Goal: Information Seeking & Learning: Learn about a topic

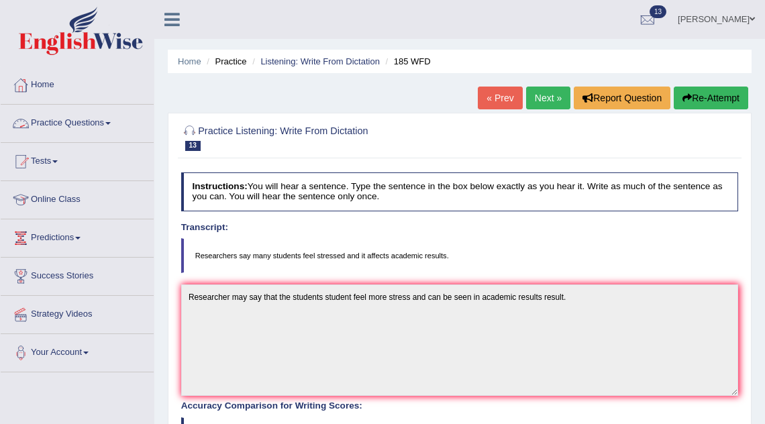
click at [55, 126] on link "Practice Questions" at bounding box center [77, 122] width 153 height 34
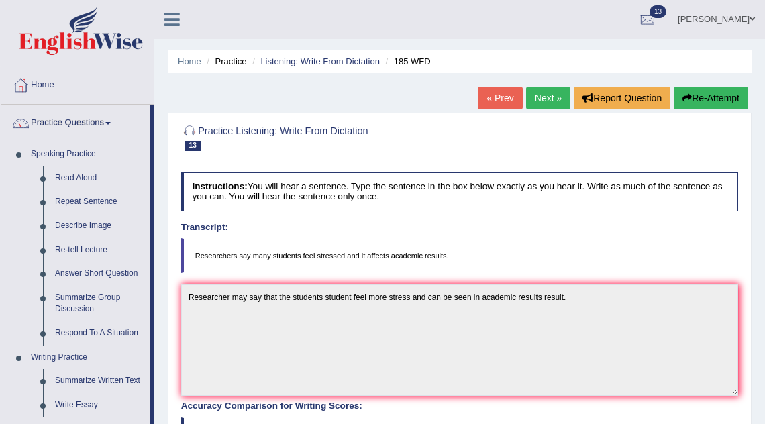
click at [534, 97] on link "Next »" at bounding box center [548, 98] width 44 height 23
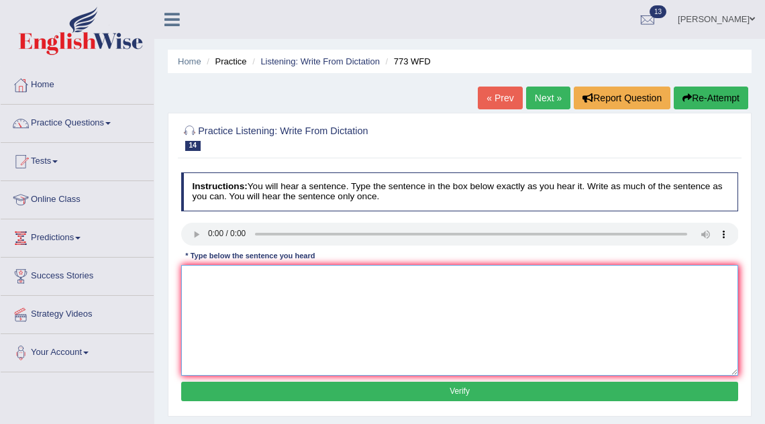
click at [212, 295] on textarea at bounding box center [459, 320] width 557 height 111
type textarea "The gravity is extraordinary weak and increase quanton level."
click at [289, 394] on button "Verify" at bounding box center [459, 391] width 557 height 19
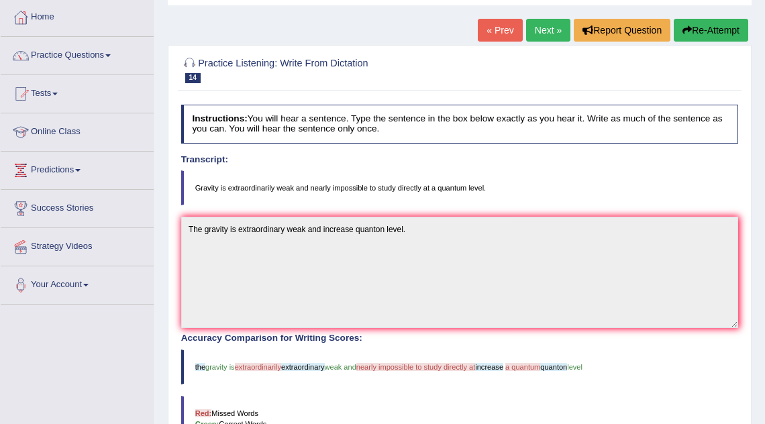
scroll to position [58, 0]
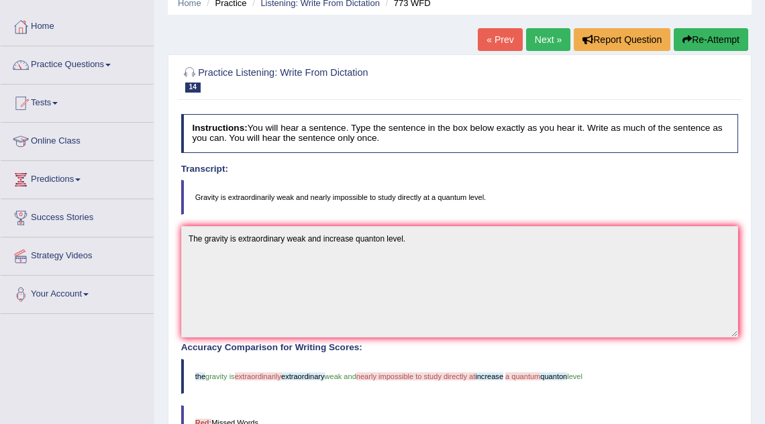
click at [547, 43] on link "Next »" at bounding box center [548, 39] width 44 height 23
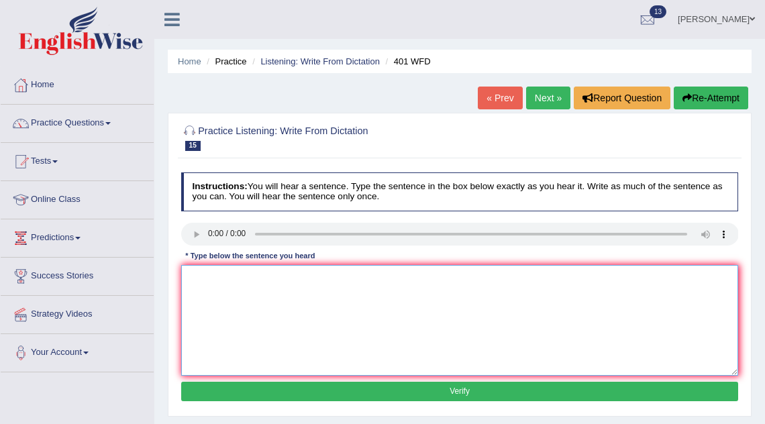
click at [283, 333] on textarea at bounding box center [459, 320] width 557 height 111
type textarea "Student level whole in interm in term time."
click at [391, 388] on button "Verify" at bounding box center [459, 391] width 557 height 19
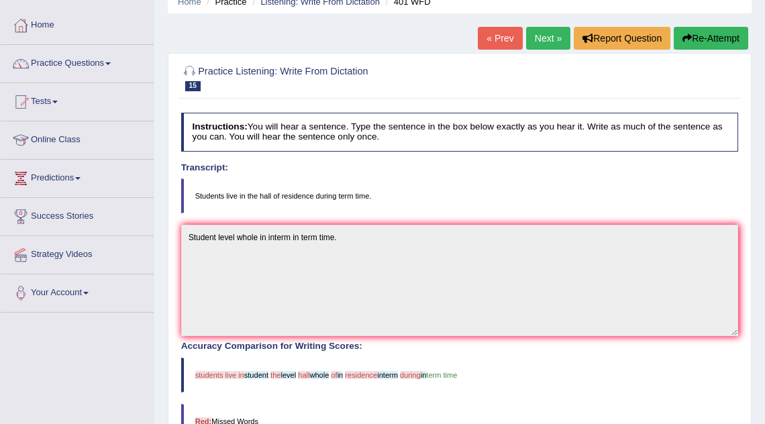
scroll to position [57, 0]
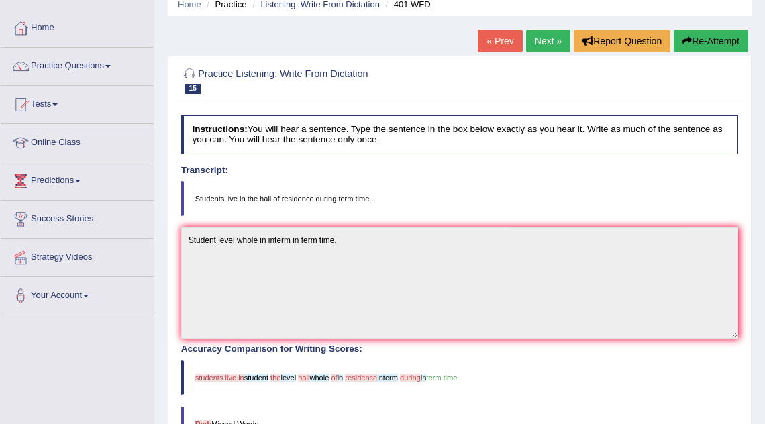
click at [553, 32] on link "Next »" at bounding box center [548, 41] width 44 height 23
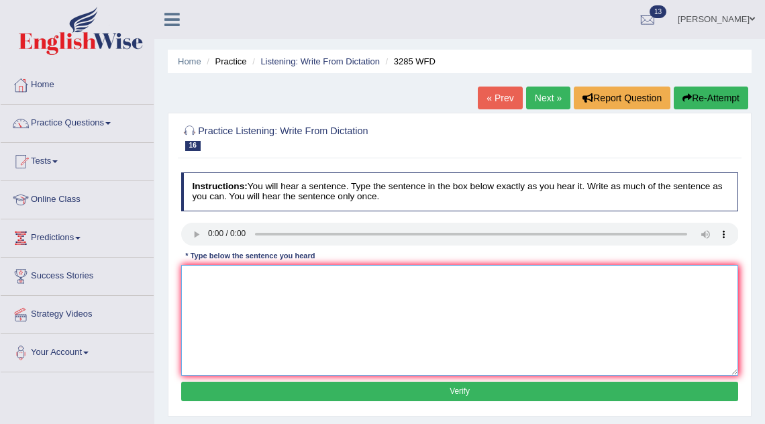
click at [305, 284] on textarea at bounding box center [459, 320] width 557 height 111
type textarea "Population has a sharp rise in a recent years year."
click at [355, 387] on button "Verify" at bounding box center [459, 391] width 557 height 19
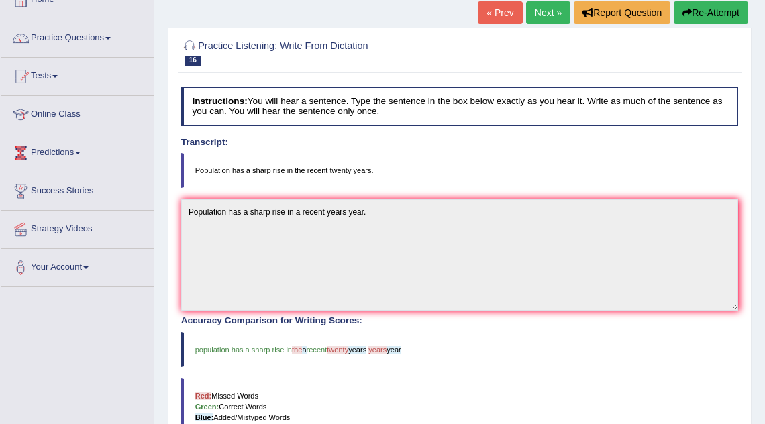
scroll to position [59, 0]
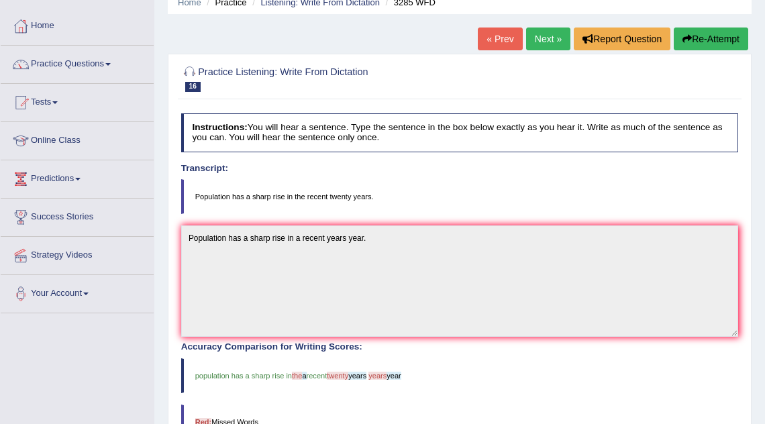
click at [548, 44] on link "Next »" at bounding box center [548, 38] width 44 height 23
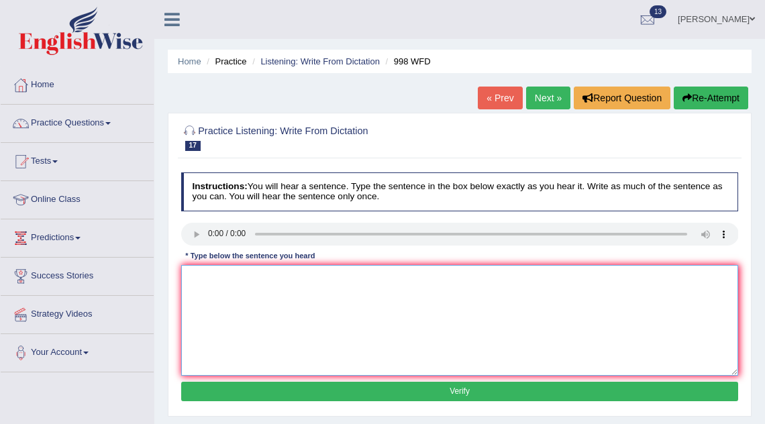
click at [196, 276] on textarea at bounding box center [459, 320] width 557 height 111
type textarea "w"
type textarea "We will hold a celebration for graduate students."
click at [282, 394] on button "Verify" at bounding box center [459, 391] width 557 height 19
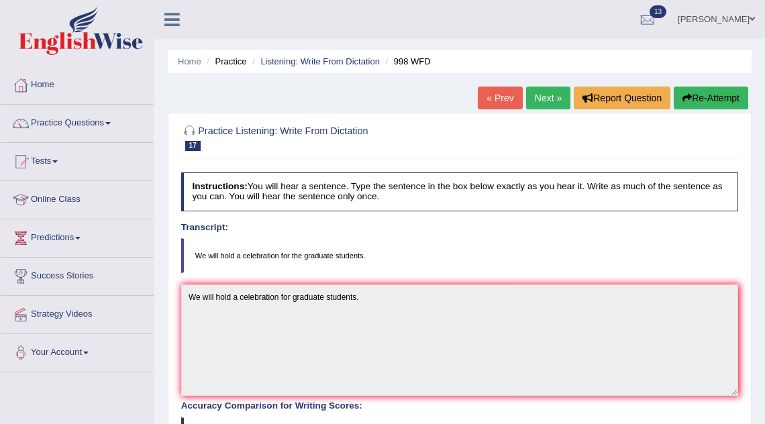
click at [551, 101] on link "Next »" at bounding box center [548, 98] width 44 height 23
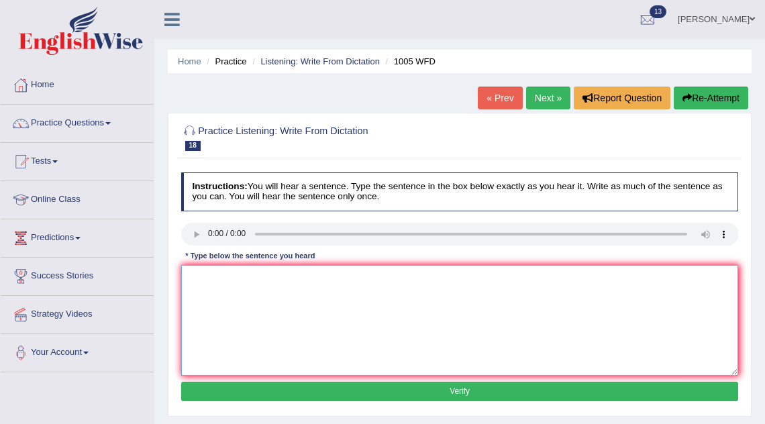
click at [225, 308] on textarea at bounding box center [459, 320] width 557 height 111
type textarea "The collapse of housing market has trigged the whole world."
click at [261, 390] on button "Verify" at bounding box center [459, 391] width 557 height 19
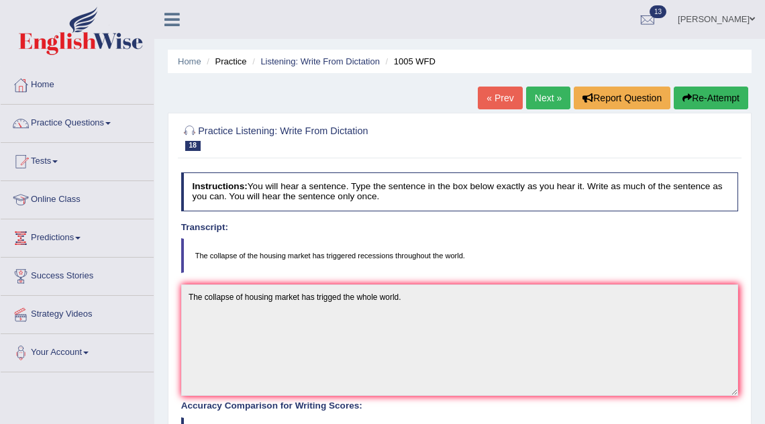
click at [550, 96] on link "Next »" at bounding box center [548, 98] width 44 height 23
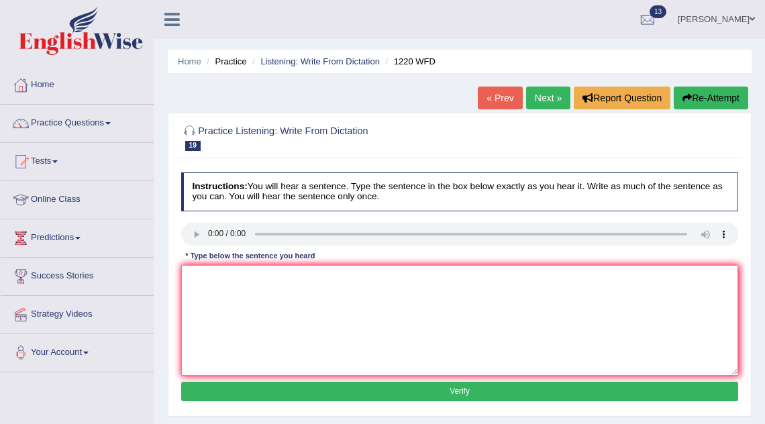
click at [225, 314] on textarea at bounding box center [459, 320] width 557 height 111
type textarea "We are able to acommodate accommodate more students than previous year."
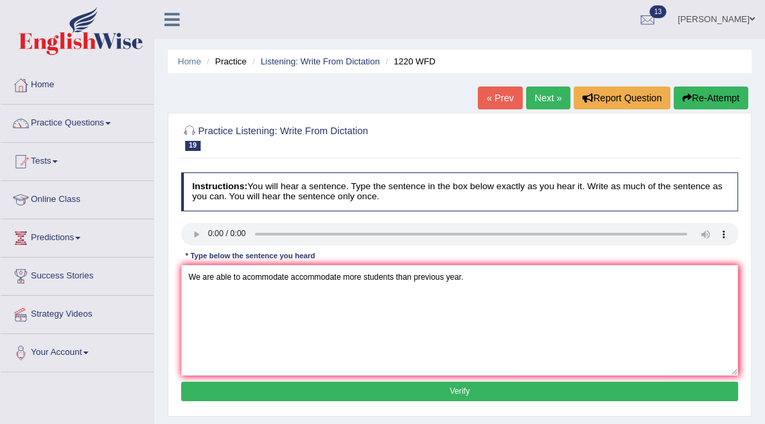
click at [327, 395] on button "Verify" at bounding box center [459, 391] width 557 height 19
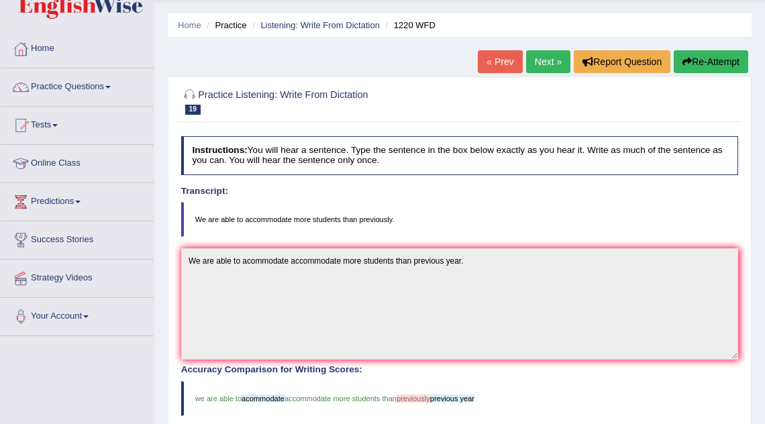
scroll to position [23, 0]
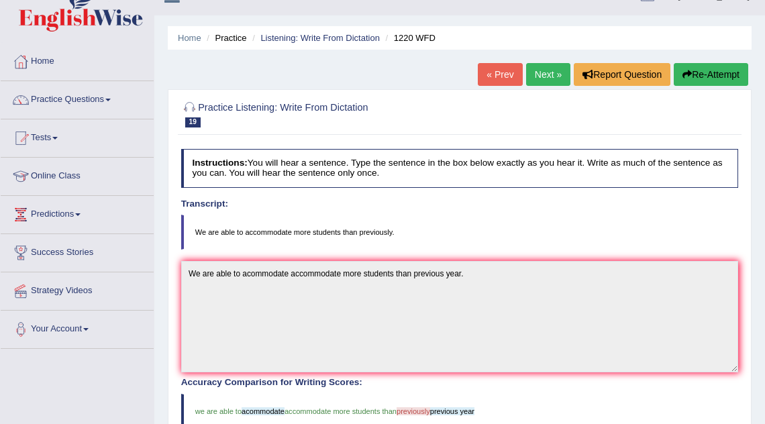
click at [539, 82] on link "Next »" at bounding box center [548, 74] width 44 height 23
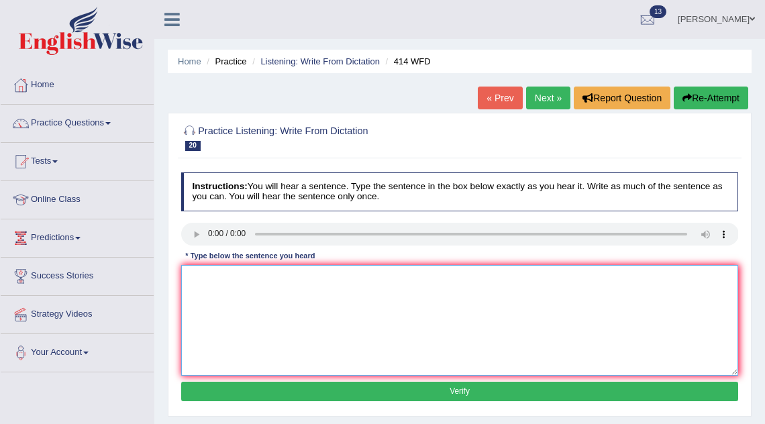
click at [204, 280] on textarea at bounding box center [459, 320] width 557 height 111
type textarea "The leading companies change their policy after their release."
click at [271, 393] on button "Verify" at bounding box center [459, 391] width 557 height 19
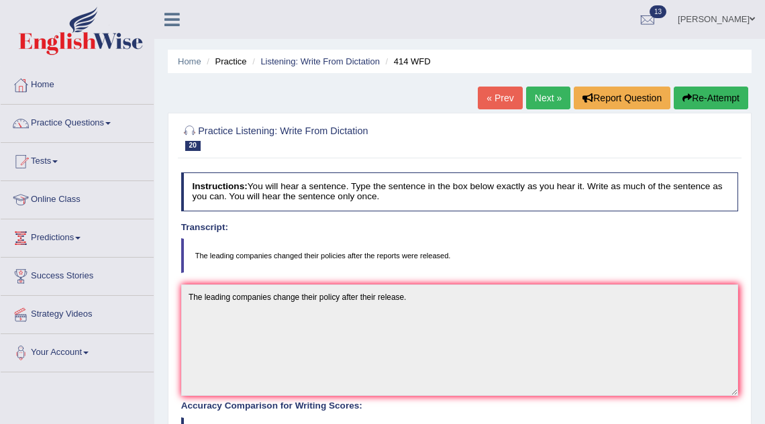
scroll to position [1, 0]
click at [545, 102] on link "Next »" at bounding box center [548, 97] width 44 height 23
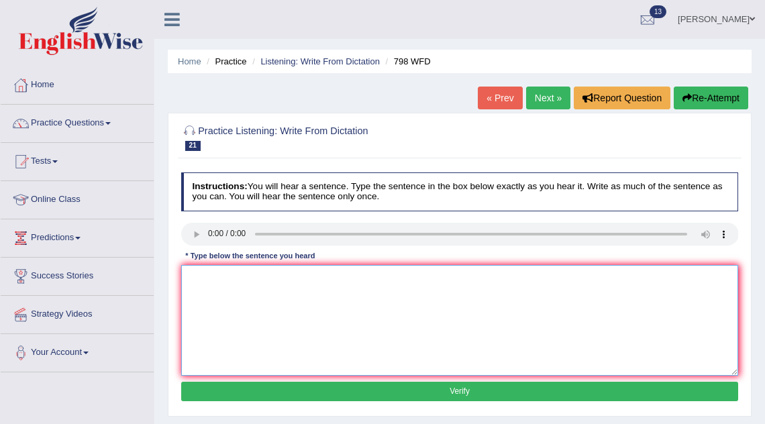
click at [251, 271] on textarea at bounding box center [459, 320] width 557 height 111
type textarea "Sugar is component of hydrogen atoms."
click at [359, 392] on button "Verify" at bounding box center [459, 391] width 557 height 19
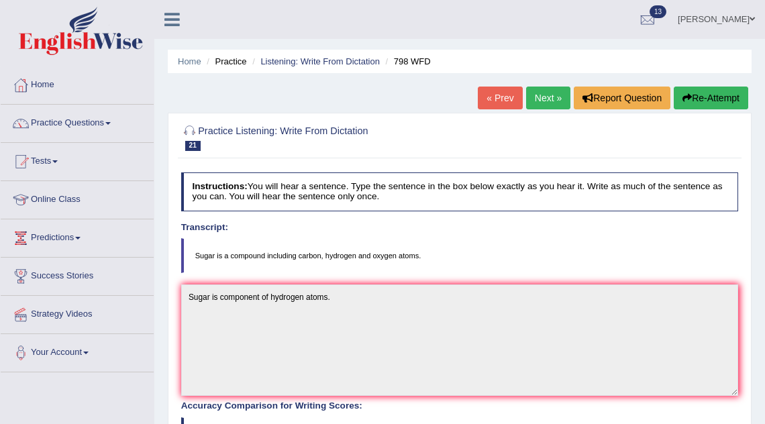
click at [526, 91] on link "Next »" at bounding box center [548, 98] width 44 height 23
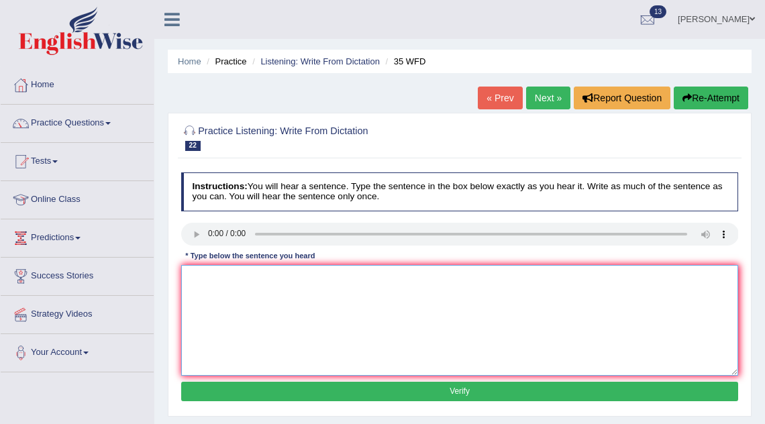
click at [239, 300] on textarea at bounding box center [459, 320] width 557 height 111
type textarea "Students who study environment biology need to do the field work."
click at [315, 384] on button "Verify" at bounding box center [459, 391] width 557 height 19
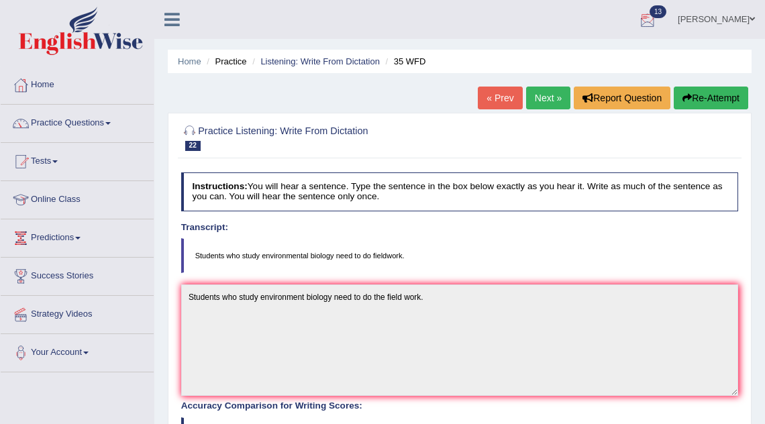
click at [554, 99] on link "Next »" at bounding box center [548, 98] width 44 height 23
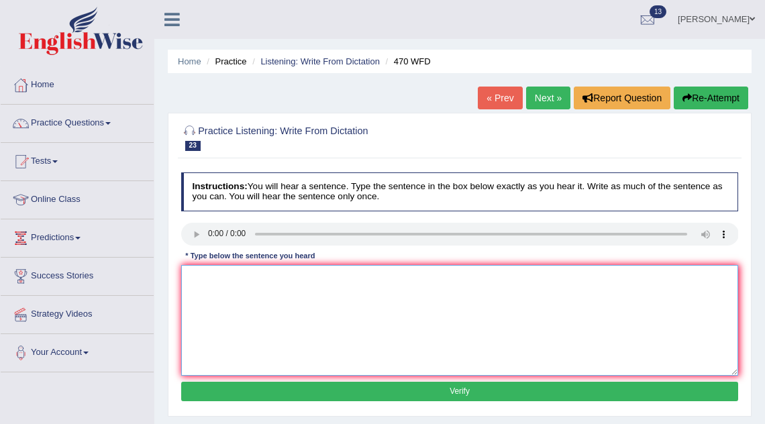
click at [207, 282] on textarea at bounding box center [459, 320] width 557 height 111
type textarea "Assignment must be submitted at the end of the term."
click at [228, 395] on button "Verify" at bounding box center [459, 391] width 557 height 19
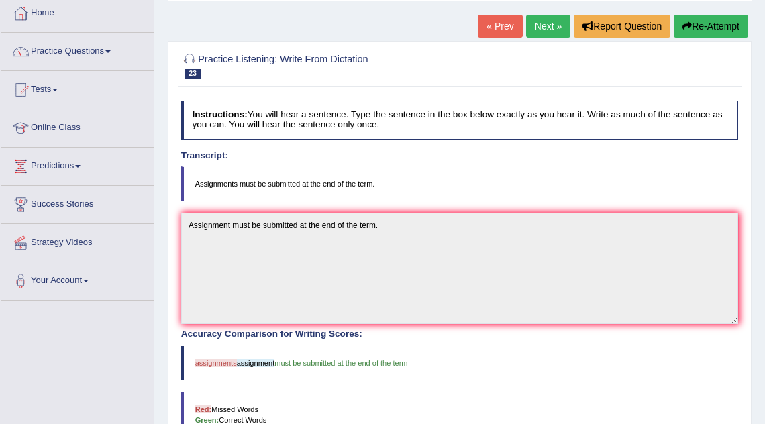
scroll to position [56, 0]
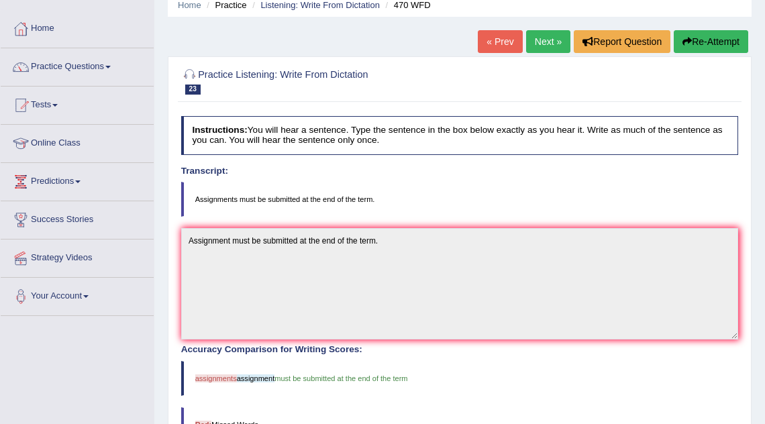
click at [542, 42] on link "Next »" at bounding box center [548, 41] width 44 height 23
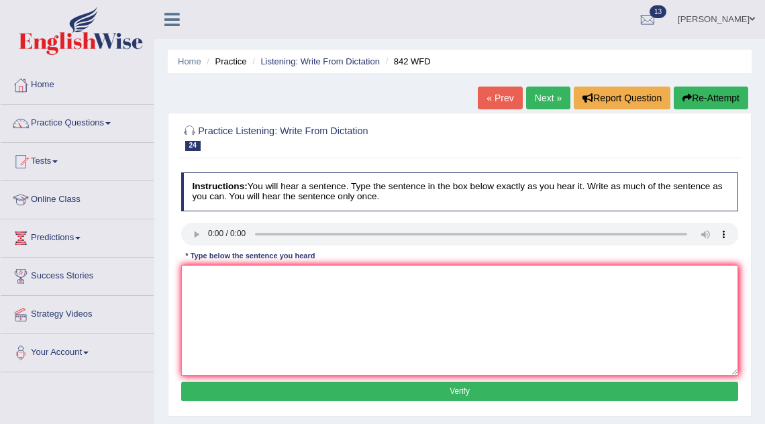
click at [223, 294] on textarea at bounding box center [459, 320] width 557 height 111
type textarea "Social policy is a social respond to for the government."
click at [426, 392] on button "Verify" at bounding box center [459, 391] width 557 height 19
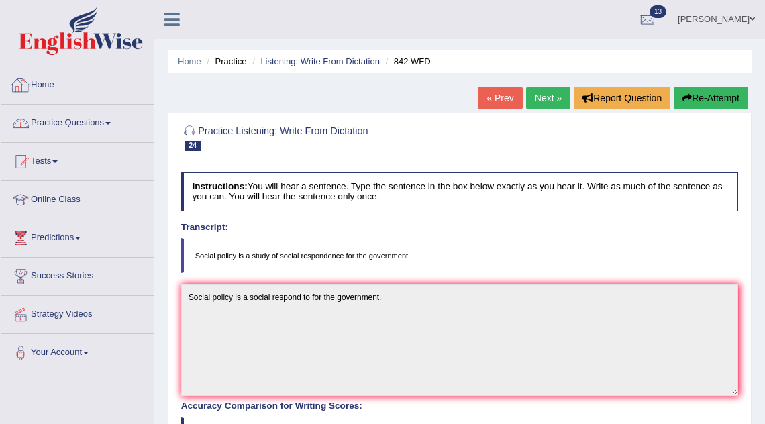
click at [74, 128] on link "Practice Questions" at bounding box center [77, 122] width 153 height 34
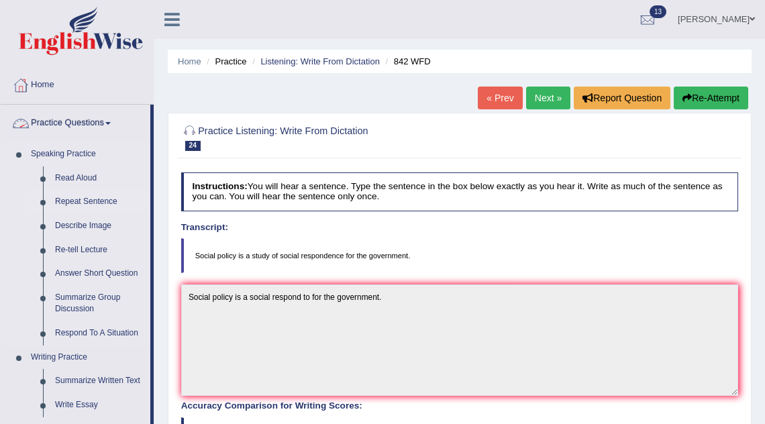
click at [96, 203] on link "Repeat Sentence" at bounding box center [99, 202] width 101 height 24
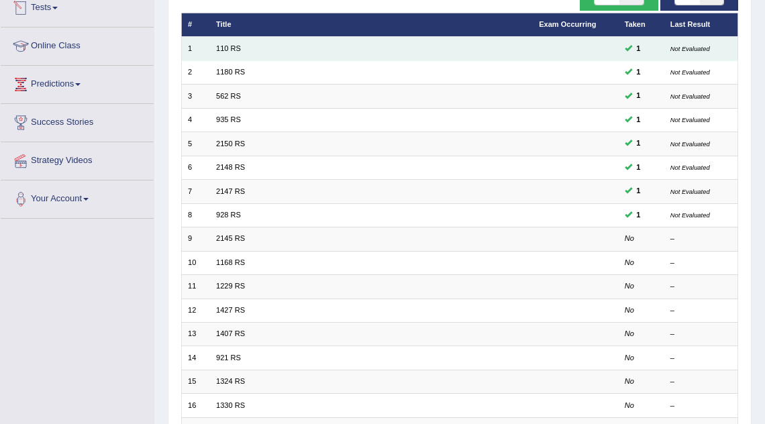
scroll to position [154, 0]
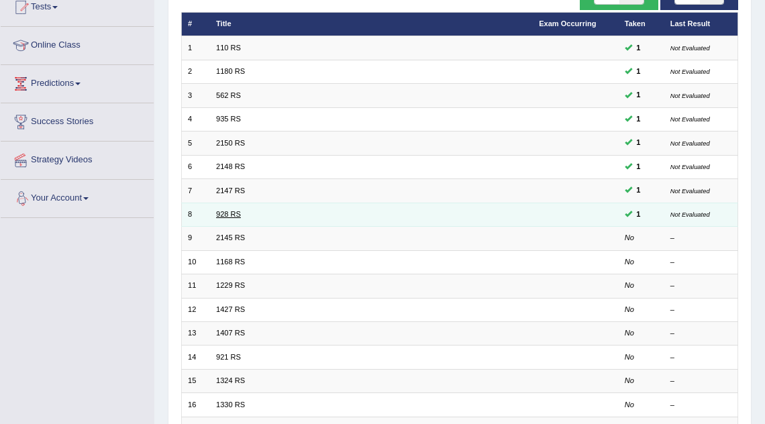
click at [222, 213] on link "928 RS" at bounding box center [228, 214] width 25 height 8
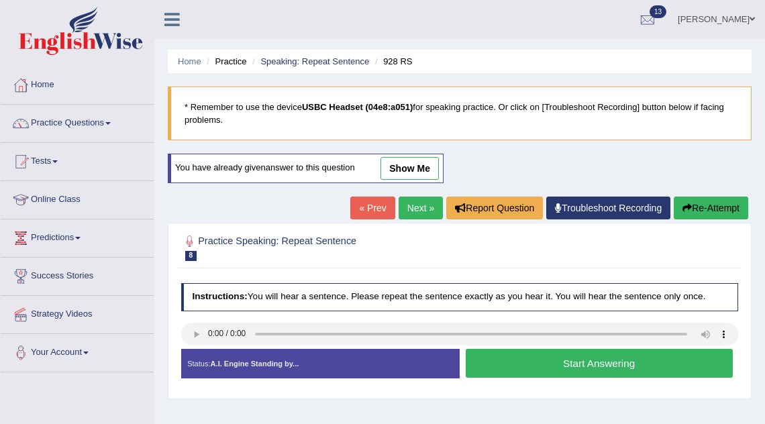
click at [420, 203] on link "Next »" at bounding box center [420, 207] width 44 height 23
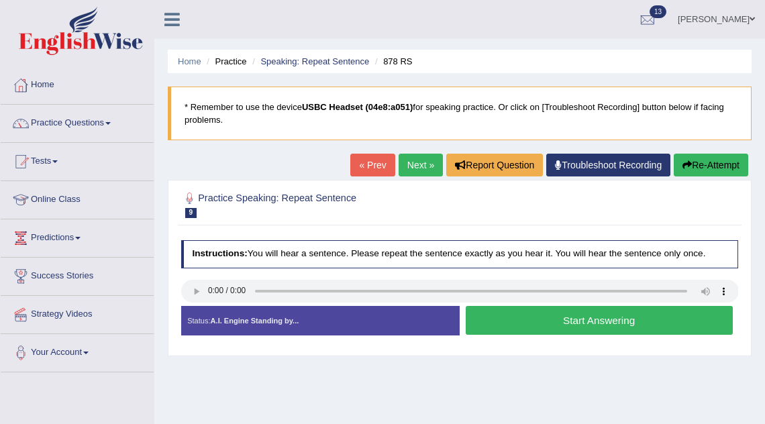
click at [556, 327] on button "Start Answering" at bounding box center [598, 320] width 267 height 29
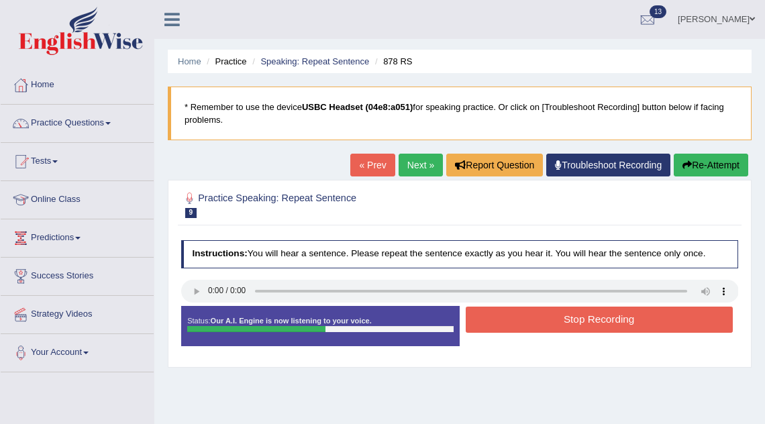
click at [556, 327] on button "Stop Recording" at bounding box center [598, 319] width 267 height 26
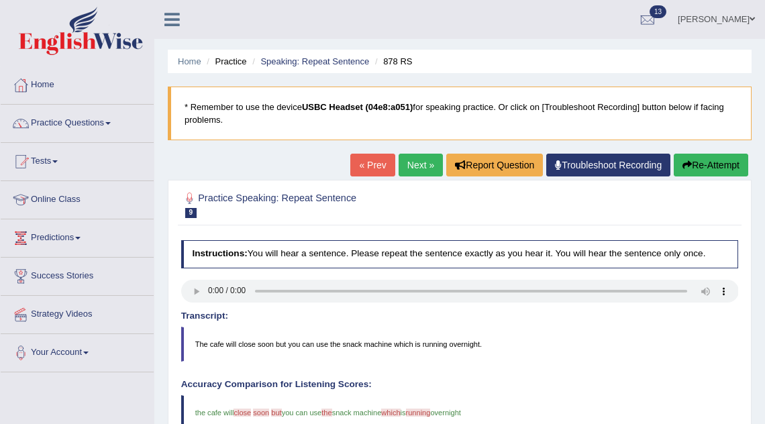
click at [420, 159] on link "Next »" at bounding box center [420, 165] width 44 height 23
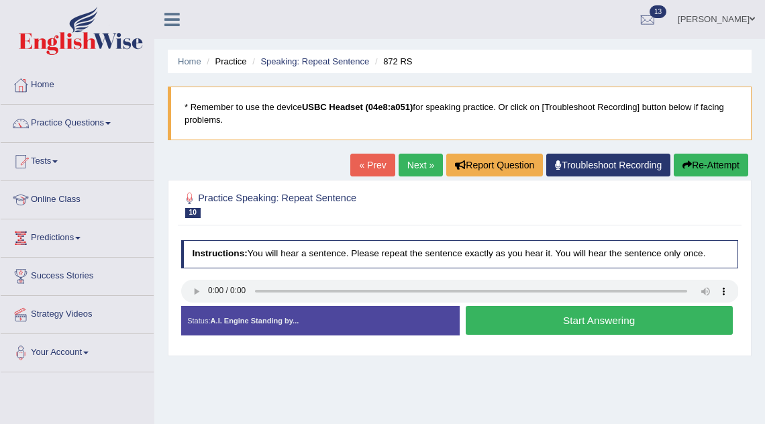
click at [509, 317] on button "Start Answering" at bounding box center [598, 320] width 267 height 29
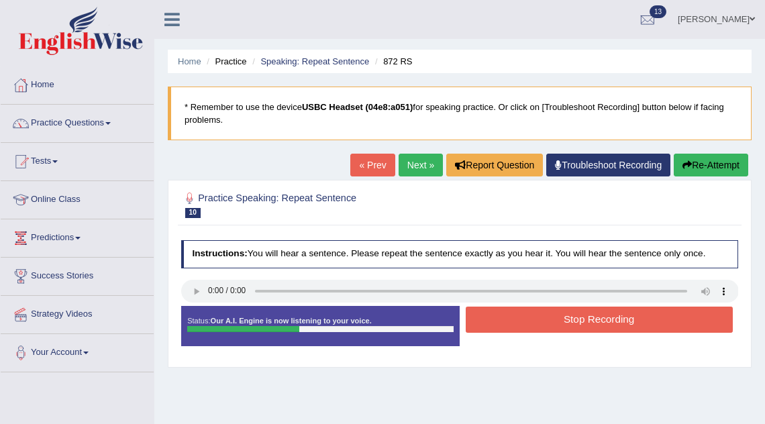
click at [509, 317] on button "Stop Recording" at bounding box center [598, 319] width 267 height 26
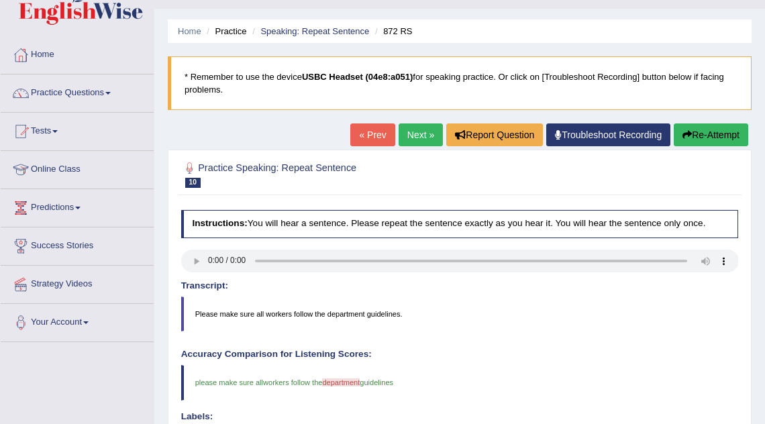
scroll to position [29, 0]
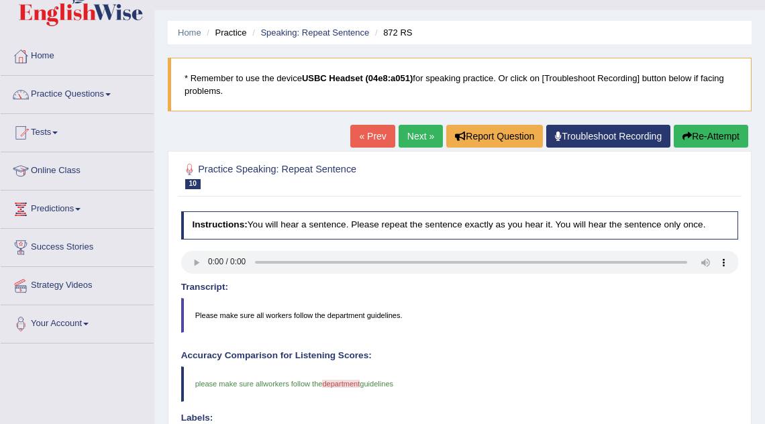
click at [410, 131] on link "Next »" at bounding box center [420, 136] width 44 height 23
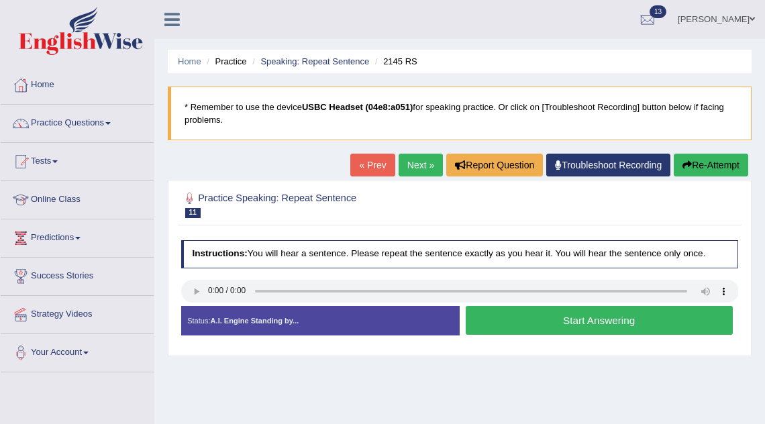
click at [542, 321] on button "Start Answering" at bounding box center [598, 320] width 267 height 29
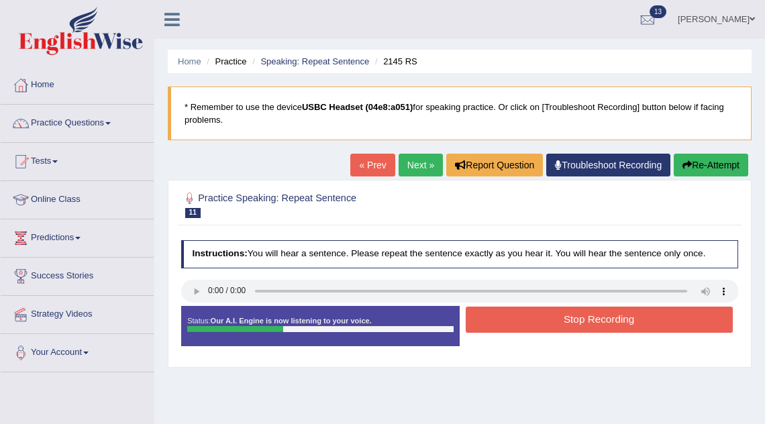
click at [542, 321] on button "Stop Recording" at bounding box center [598, 319] width 267 height 26
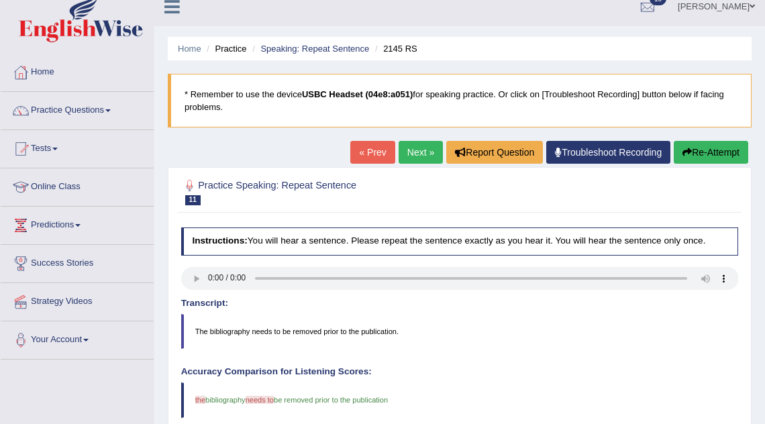
scroll to position [15, 0]
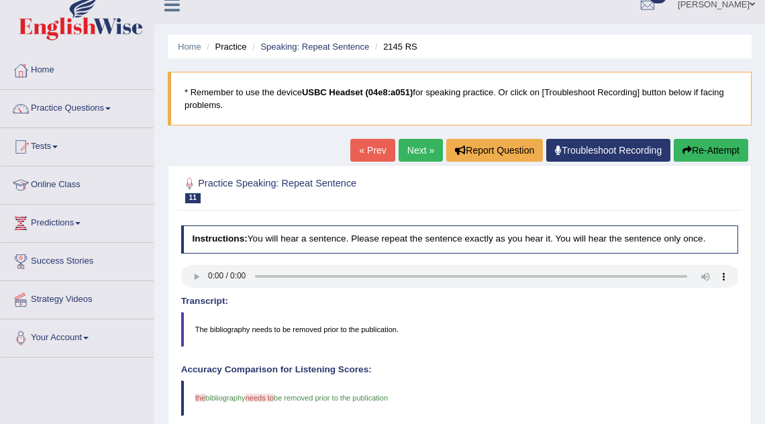
click at [431, 150] on link "Next »" at bounding box center [420, 150] width 44 height 23
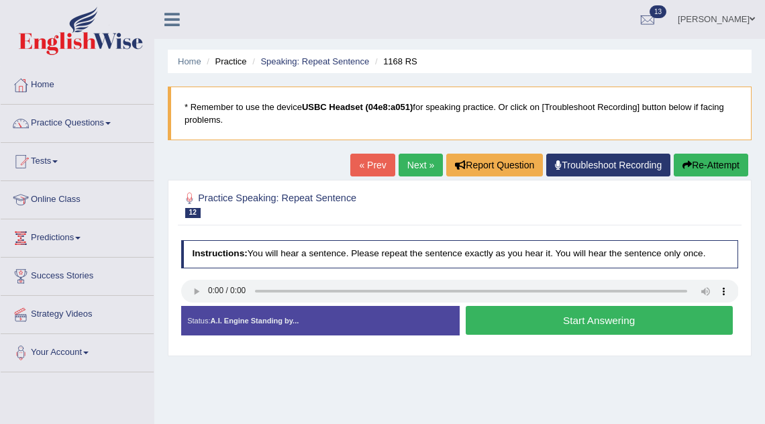
click at [534, 333] on button "Start Answering" at bounding box center [598, 320] width 267 height 29
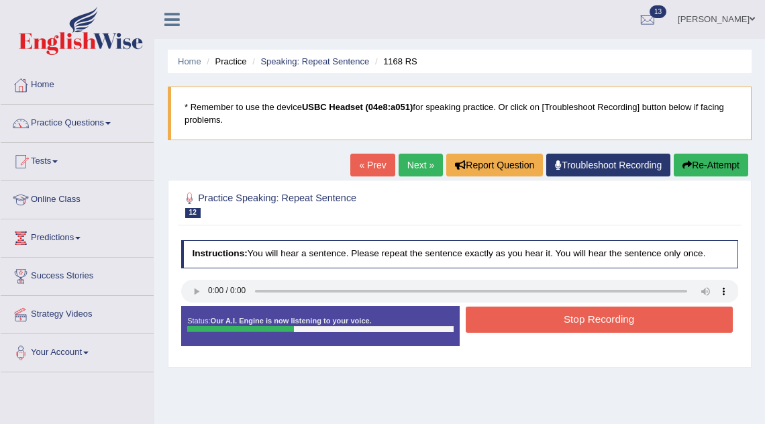
click at [531, 321] on button "Stop Recording" at bounding box center [598, 319] width 267 height 26
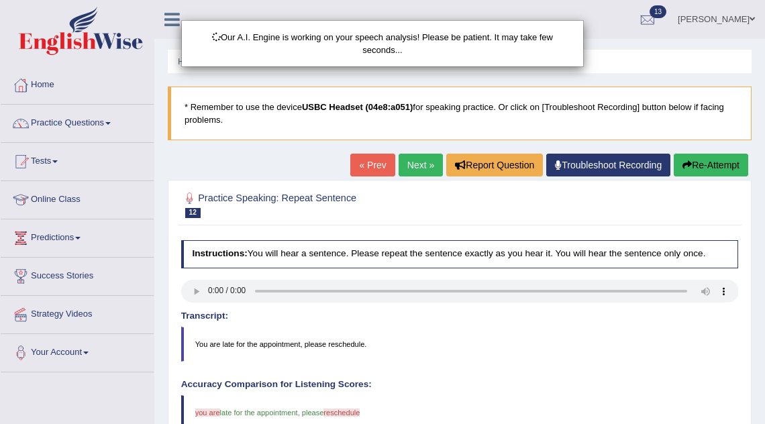
scroll to position [46, 0]
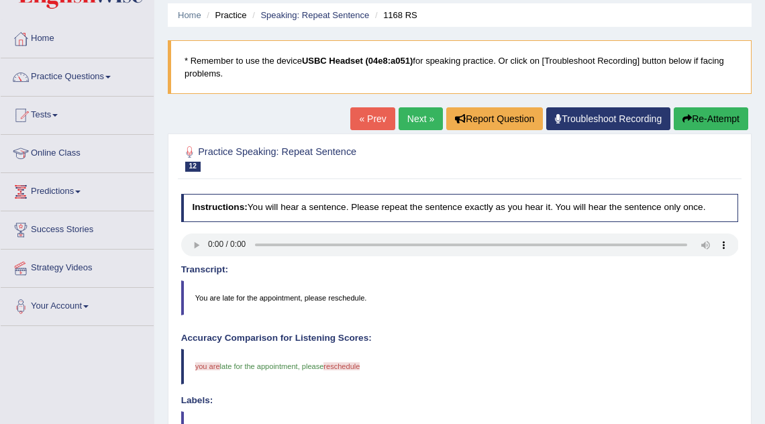
click at [407, 121] on link "Next »" at bounding box center [420, 118] width 44 height 23
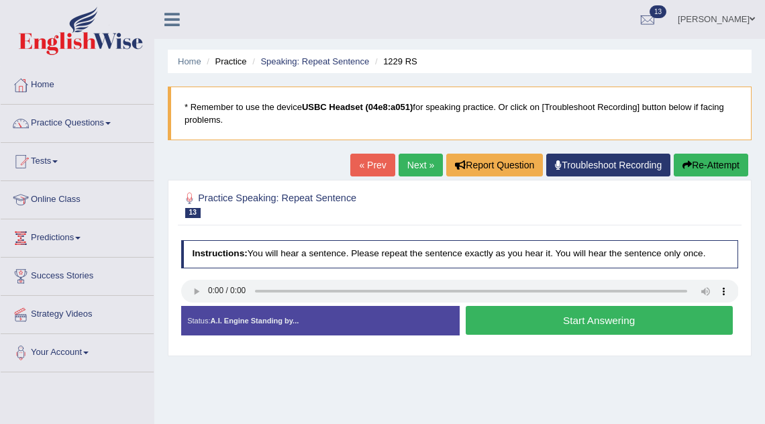
click at [502, 313] on button "Start Answering" at bounding box center [598, 320] width 267 height 29
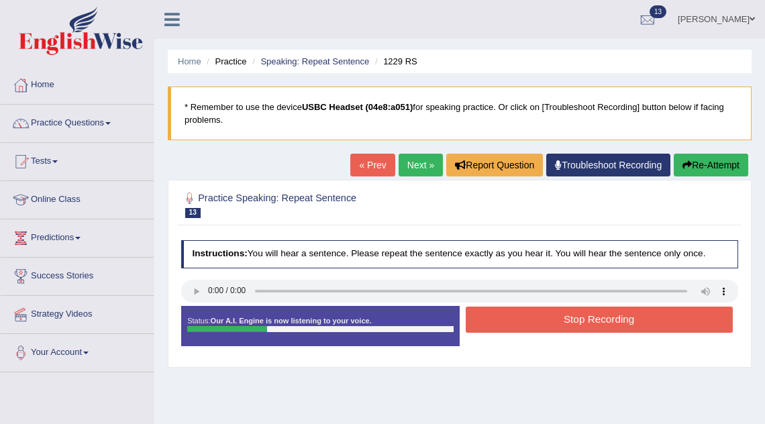
click at [502, 313] on button "Stop Recording" at bounding box center [598, 319] width 267 height 26
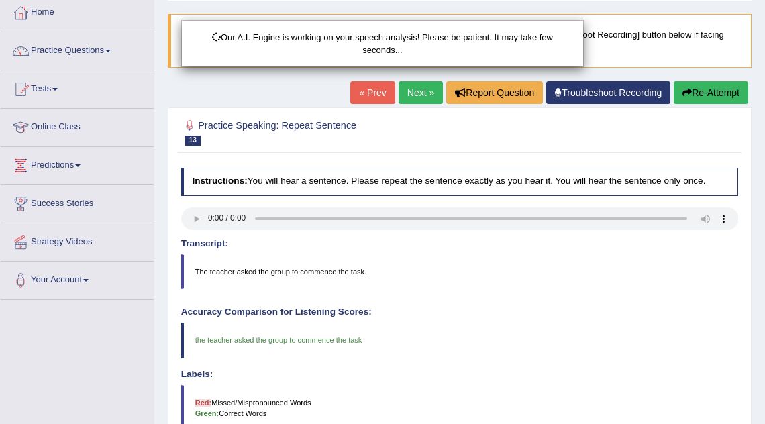
scroll to position [82, 0]
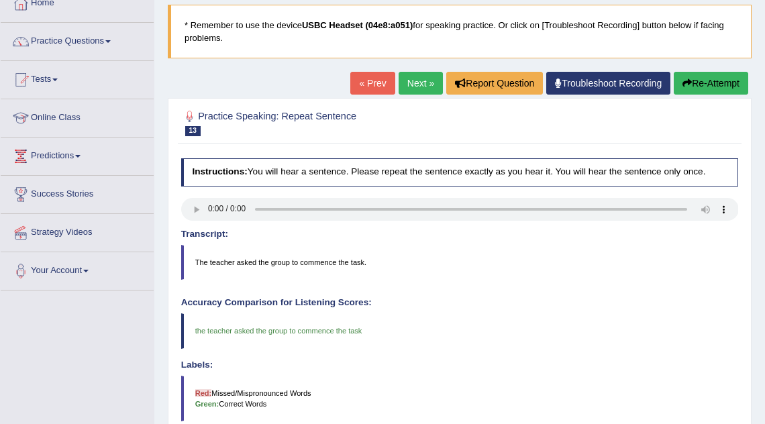
click at [413, 89] on link "Next »" at bounding box center [420, 83] width 44 height 23
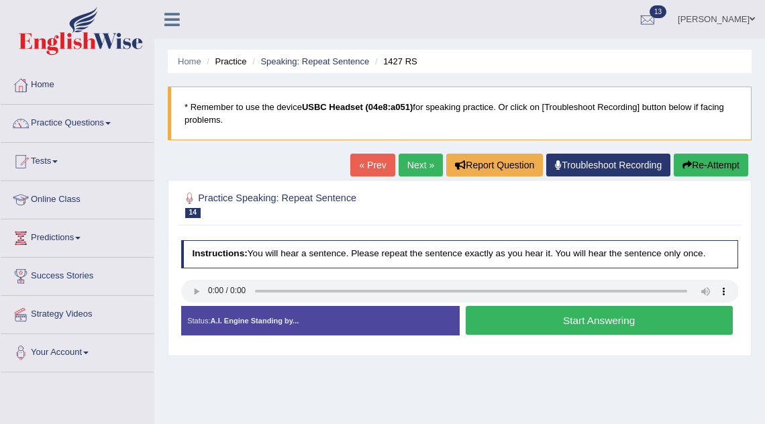
click at [522, 315] on button "Start Answering" at bounding box center [598, 320] width 267 height 29
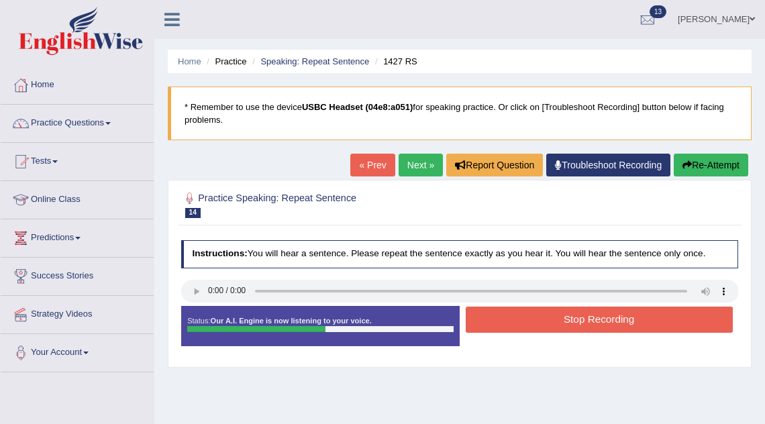
click at [522, 315] on button "Stop Recording" at bounding box center [598, 319] width 267 height 26
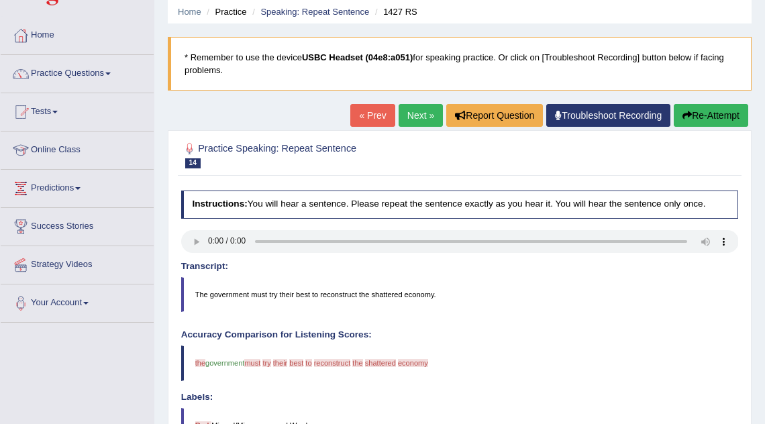
scroll to position [49, 0]
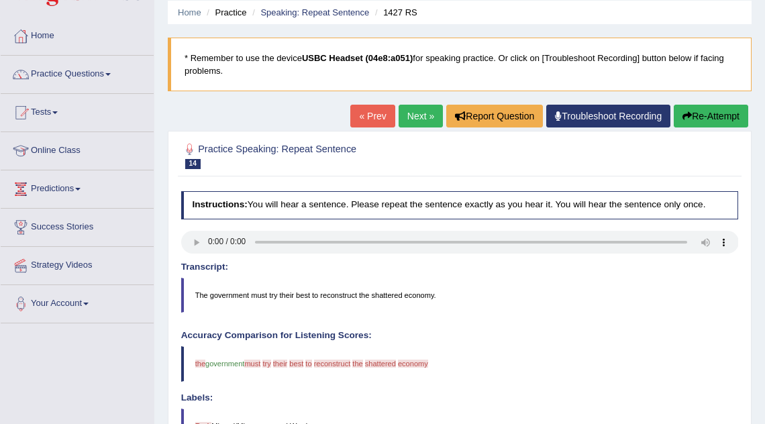
click at [411, 115] on link "Next »" at bounding box center [420, 116] width 44 height 23
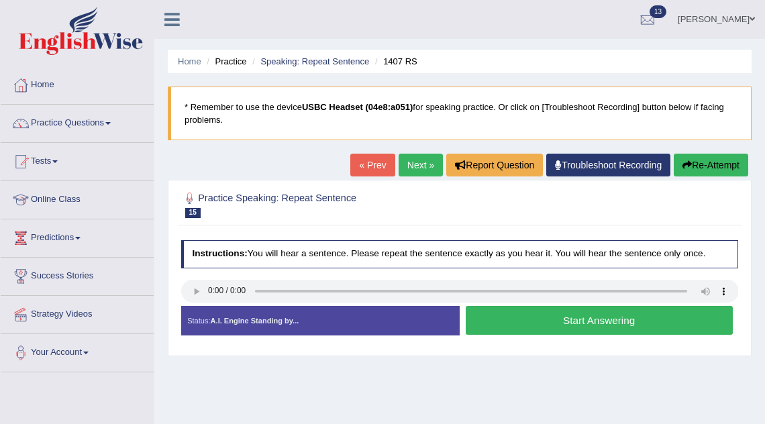
click at [503, 315] on button "Start Answering" at bounding box center [598, 320] width 267 height 29
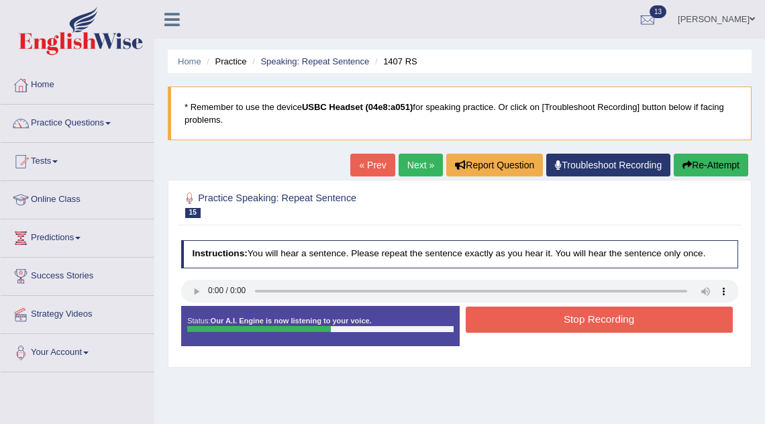
click at [503, 315] on button "Stop Recording" at bounding box center [598, 319] width 267 height 26
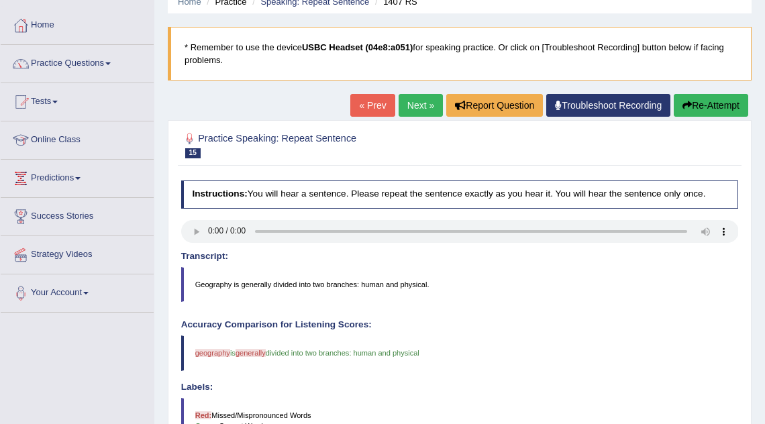
scroll to position [63, 0]
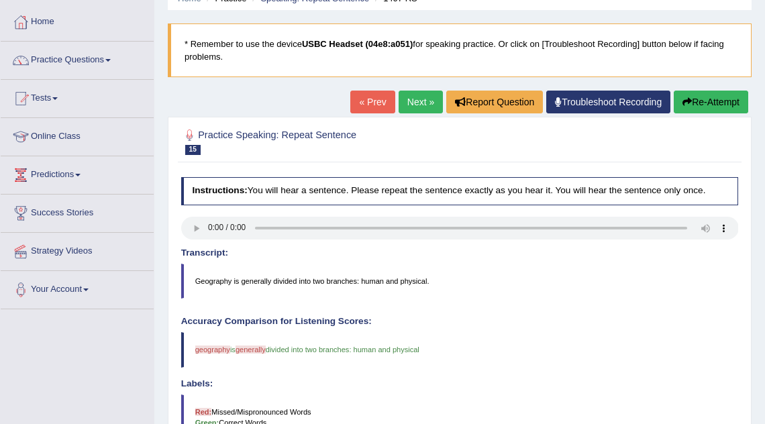
click at [420, 99] on link "Next »" at bounding box center [420, 102] width 44 height 23
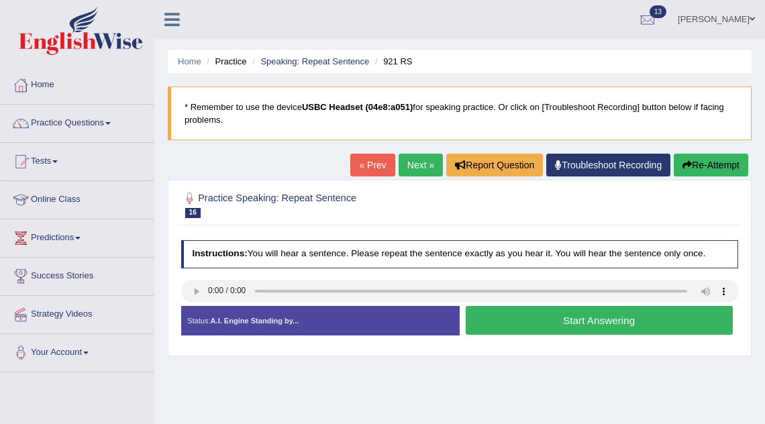
click at [526, 316] on button "Start Answering" at bounding box center [598, 320] width 267 height 29
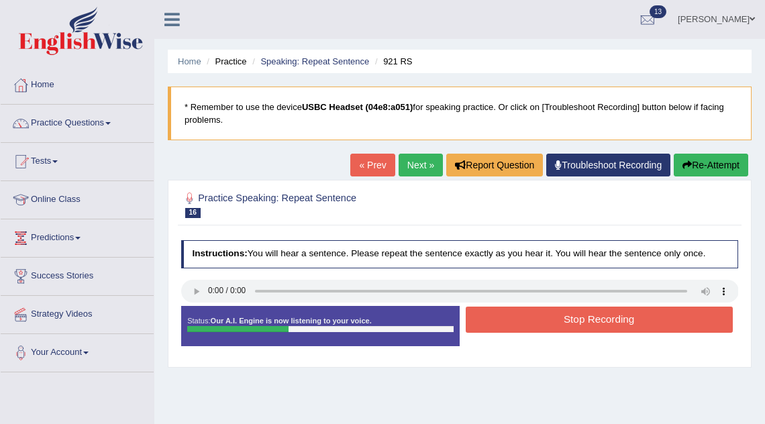
click at [526, 316] on button "Stop Recording" at bounding box center [598, 319] width 267 height 26
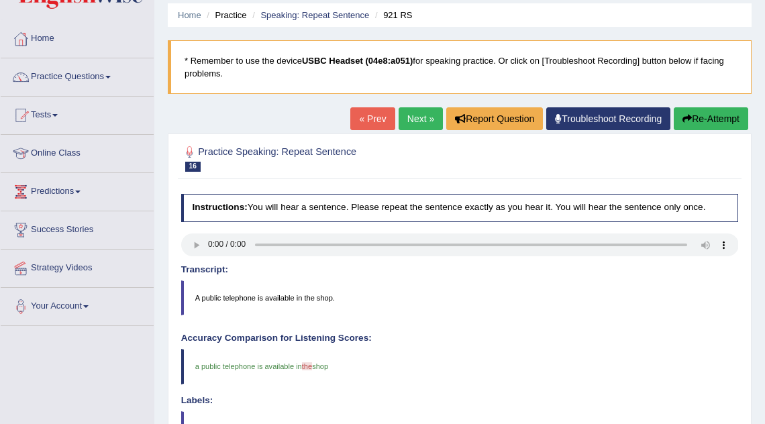
scroll to position [47, 0]
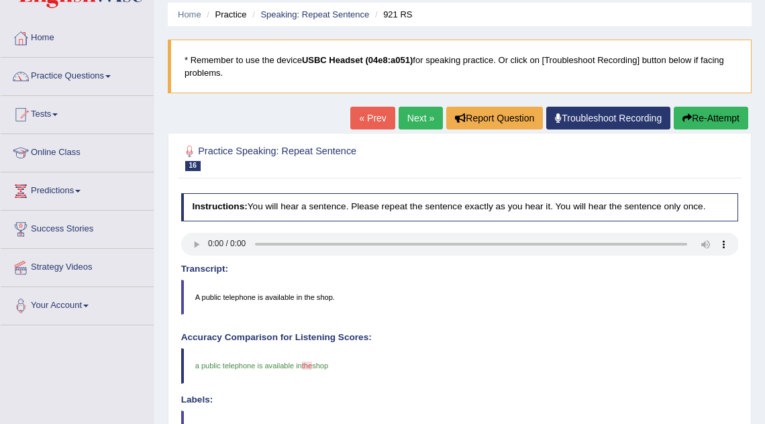
click at [407, 117] on link "Next »" at bounding box center [420, 118] width 44 height 23
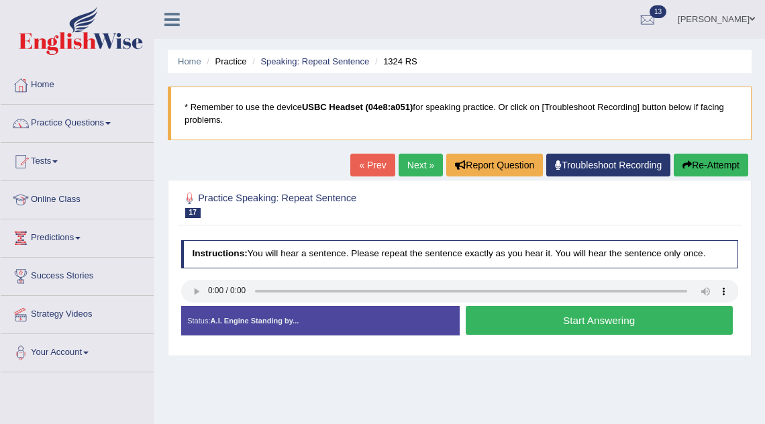
click at [557, 327] on button "Start Answering" at bounding box center [598, 320] width 267 height 29
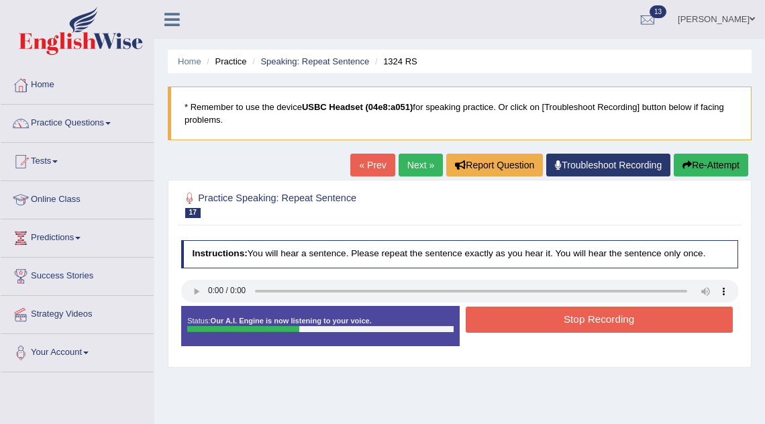
click at [557, 327] on button "Stop Recording" at bounding box center [598, 319] width 267 height 26
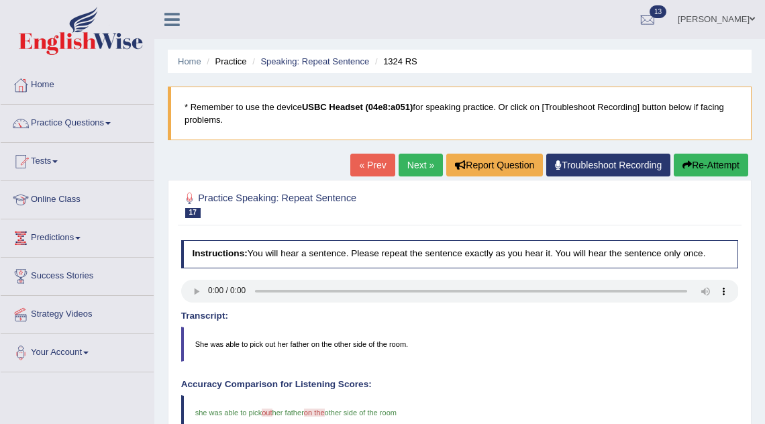
scroll to position [7, 0]
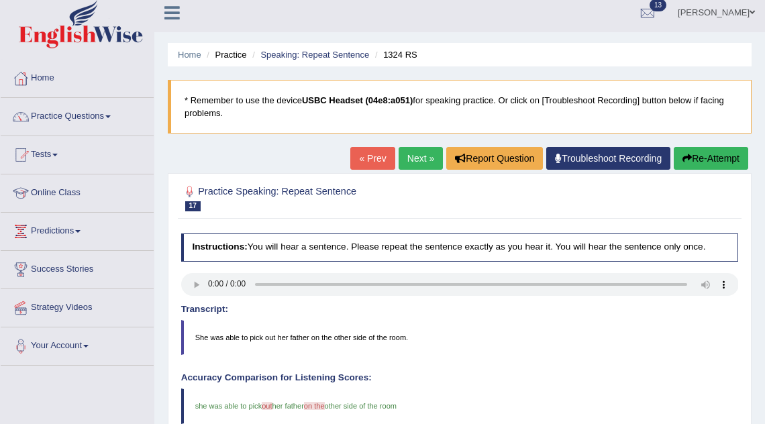
click at [420, 155] on link "Next »" at bounding box center [420, 158] width 44 height 23
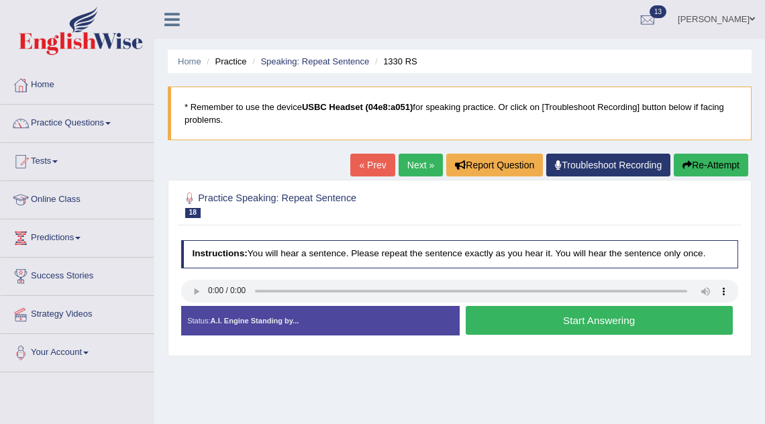
click at [504, 325] on button "Start Answering" at bounding box center [598, 320] width 267 height 29
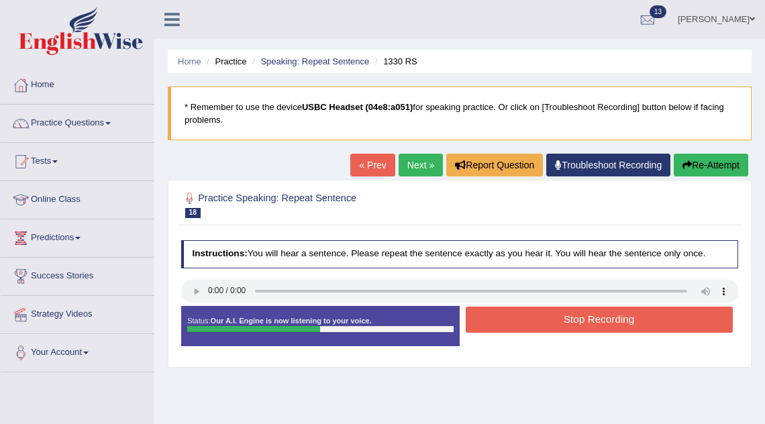
click at [504, 325] on button "Stop Recording" at bounding box center [598, 319] width 267 height 26
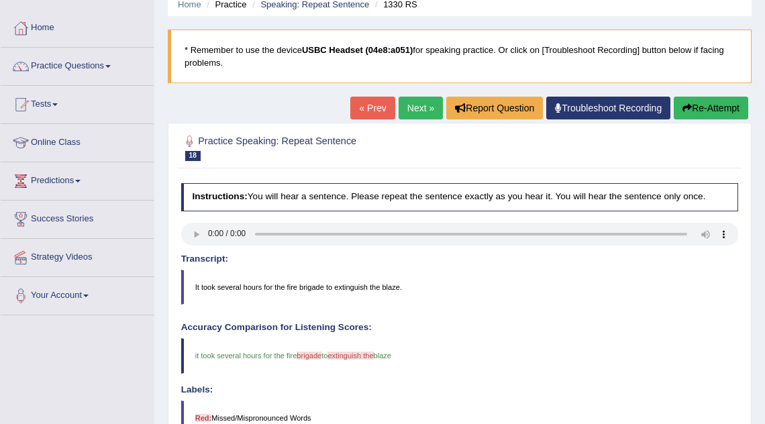
scroll to position [55, 0]
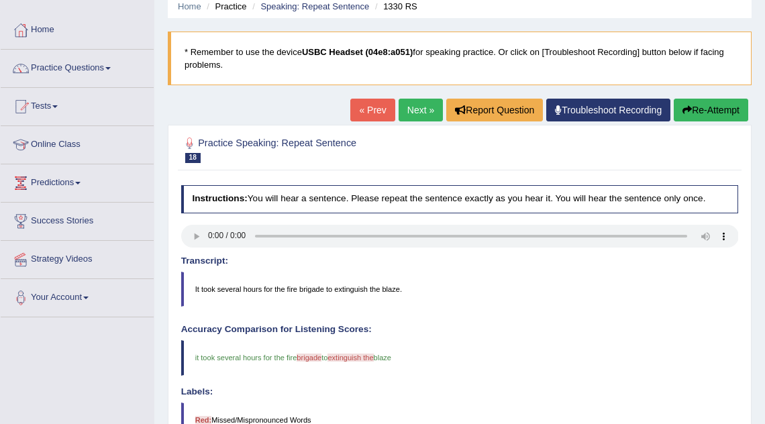
click at [417, 117] on link "Next »" at bounding box center [420, 110] width 44 height 23
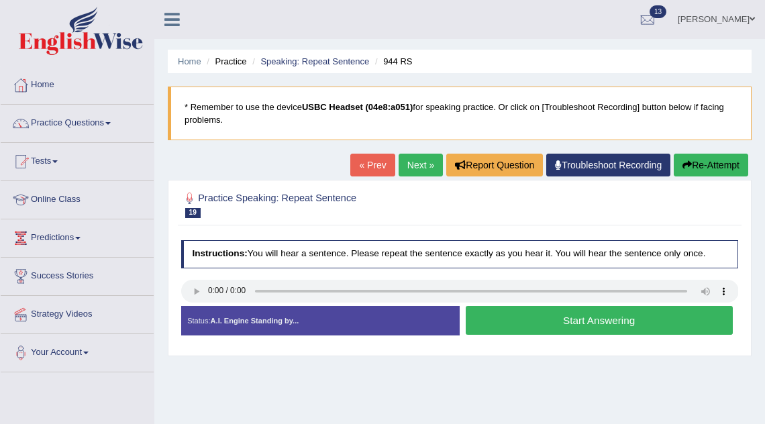
click at [538, 315] on button "Start Answering" at bounding box center [598, 320] width 267 height 29
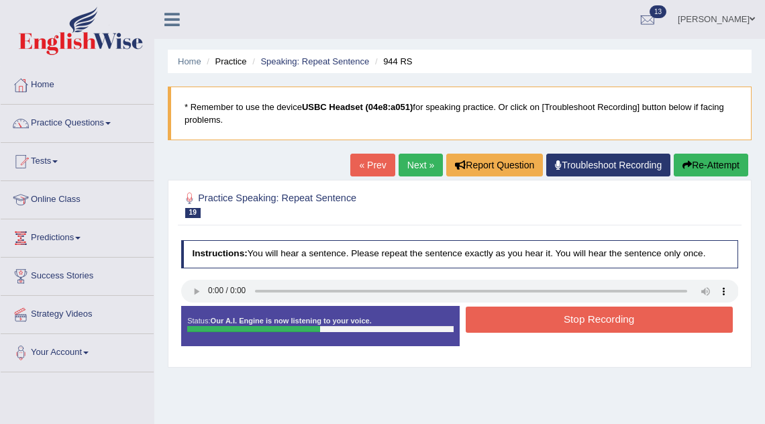
click at [538, 315] on button "Stop Recording" at bounding box center [598, 319] width 267 height 26
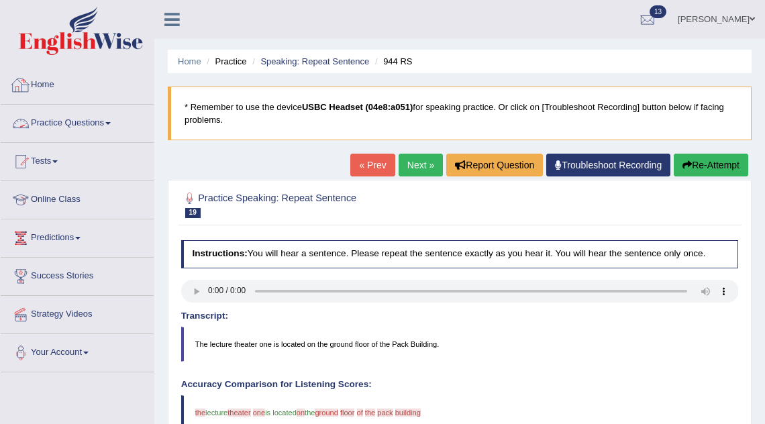
click at [108, 120] on link "Practice Questions" at bounding box center [77, 122] width 153 height 34
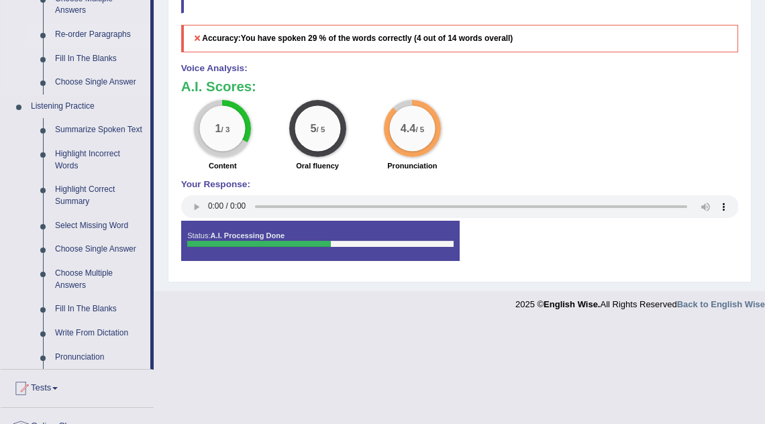
scroll to position [488, 0]
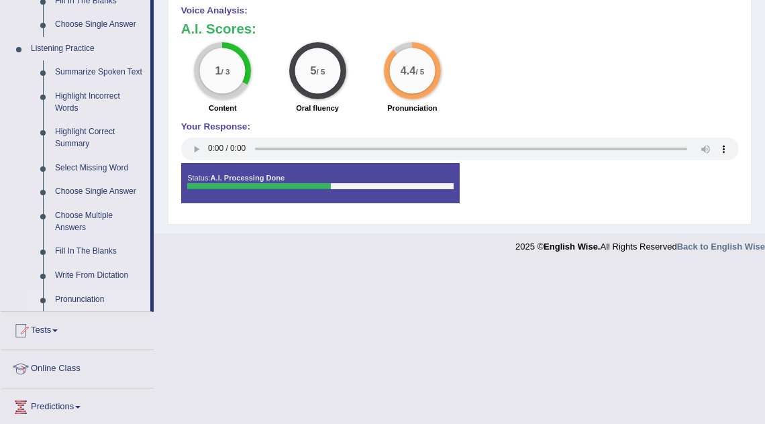
click at [100, 310] on link "Pronunciation" at bounding box center [99, 300] width 101 height 24
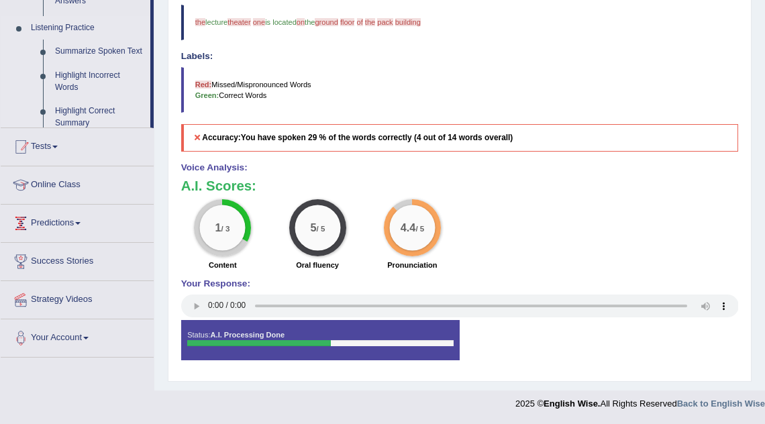
scroll to position [311, 0]
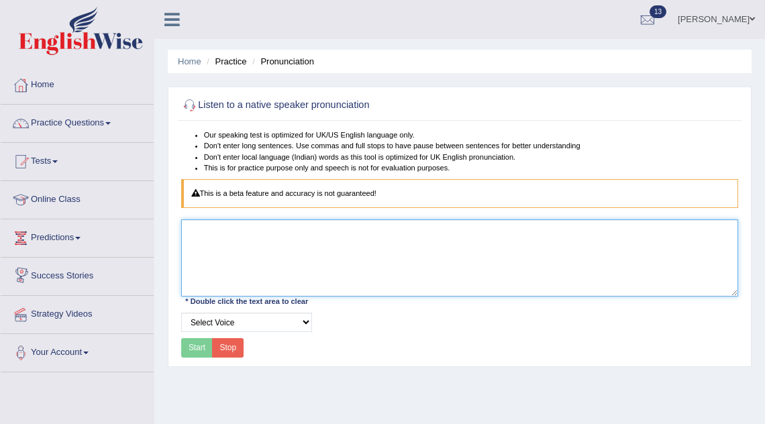
click at [243, 237] on textarea at bounding box center [459, 257] width 557 height 76
type textarea "life"
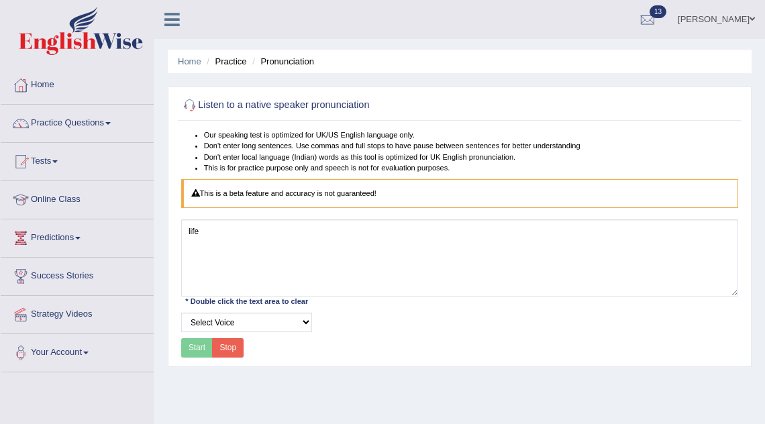
click at [199, 349] on div "Start Stop" at bounding box center [212, 347] width 63 height 19
click at [223, 322] on select "Select Voice" at bounding box center [246, 322] width 131 height 19
click at [93, 127] on link "Practice Questions" at bounding box center [77, 122] width 153 height 34
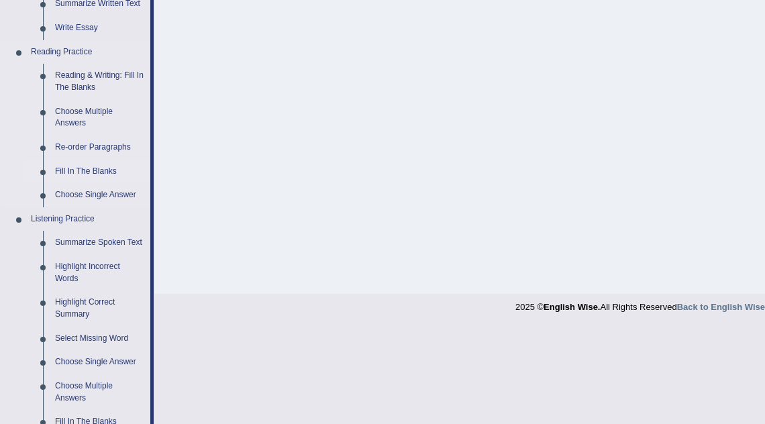
scroll to position [374, 0]
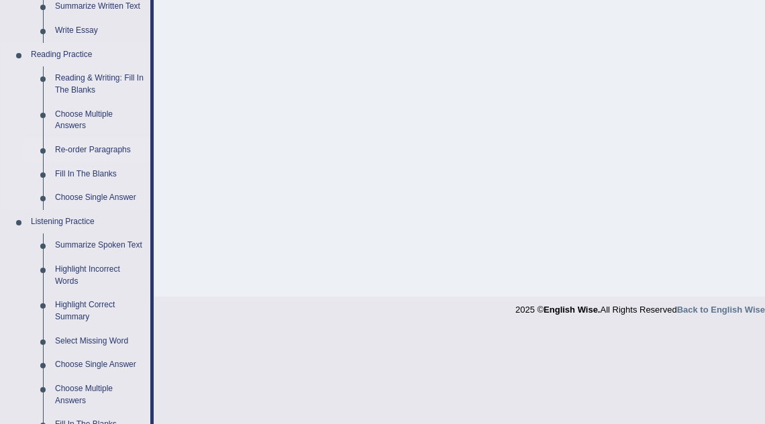
click at [117, 147] on link "Re-order Paragraphs" at bounding box center [99, 150] width 101 height 24
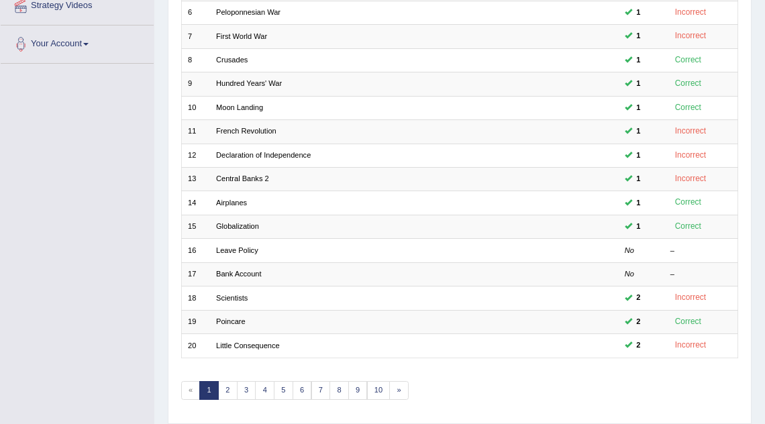
scroll to position [311, 0]
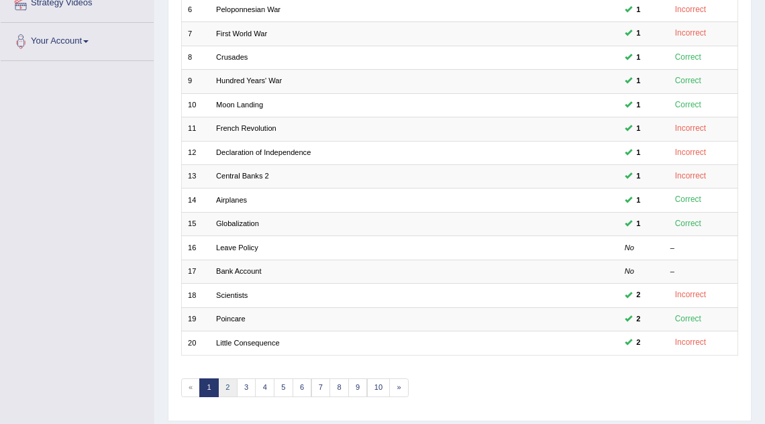
click at [228, 383] on link "2" at bounding box center [227, 387] width 19 height 19
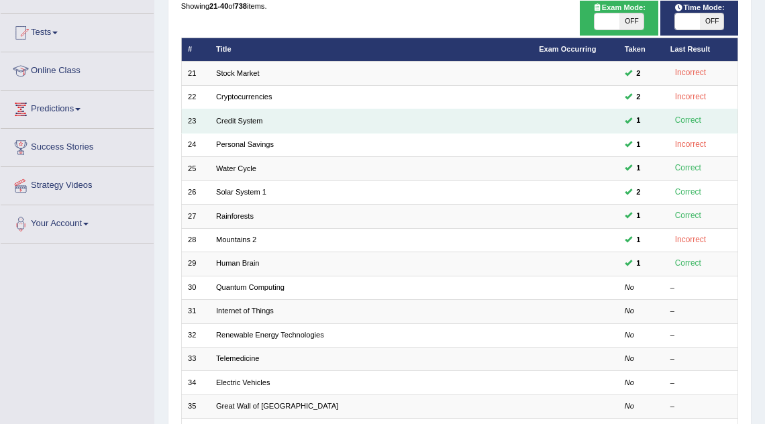
scroll to position [129, 0]
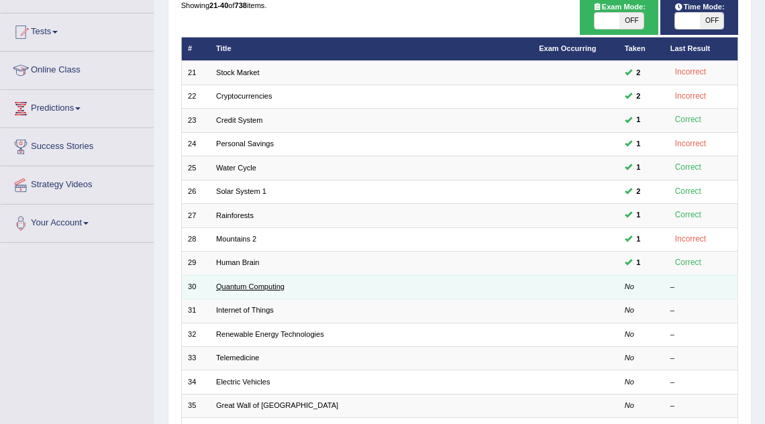
click at [240, 282] on link "Quantum Computing" at bounding box center [250, 286] width 68 height 8
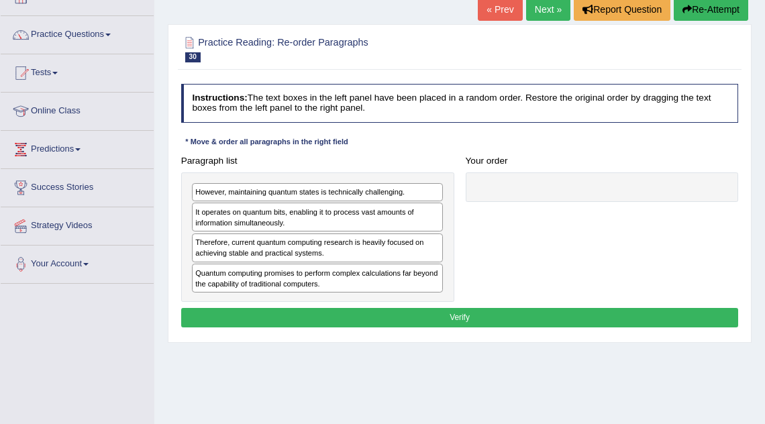
scroll to position [90, 0]
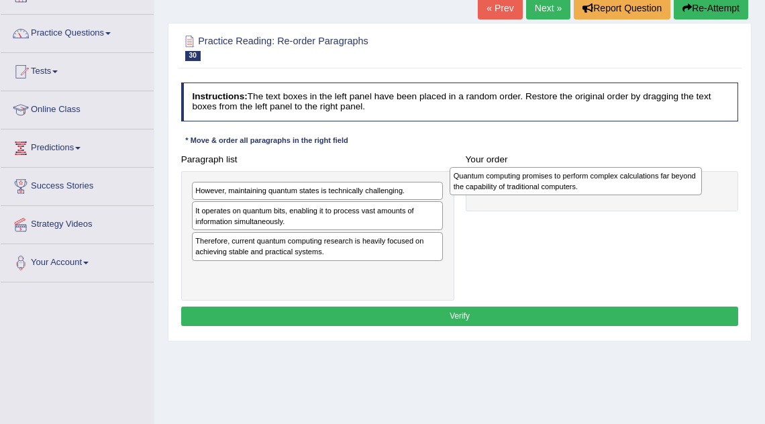
drag, startPoint x: 245, startPoint y: 274, endPoint x: 551, endPoint y: 183, distance: 319.6
click at [551, 183] on div "Quantum computing promises to perform complex calculations far beyond the capab…" at bounding box center [574, 181] width 251 height 28
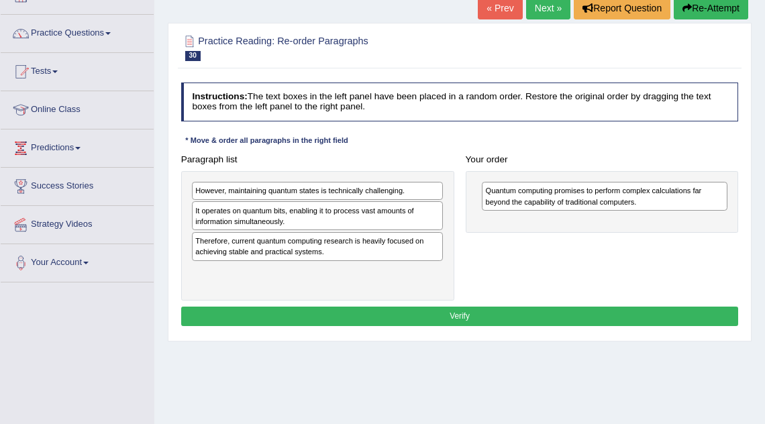
click at [512, 191] on div "Quantum computing promises to perform complex calculations far beyond the capab…" at bounding box center [604, 196] width 245 height 29
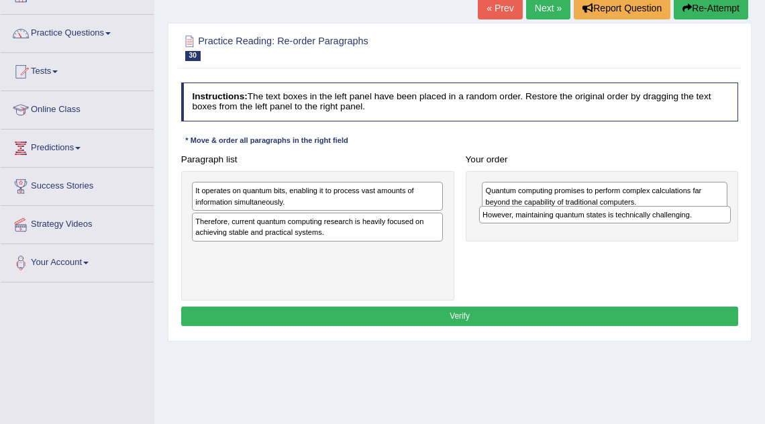
drag, startPoint x: 350, startPoint y: 192, endPoint x: 691, endPoint y: 227, distance: 343.1
click at [691, 227] on div "Paragraph list However, maintaining quantum states is technically challenging. …" at bounding box center [459, 225] width 569 height 151
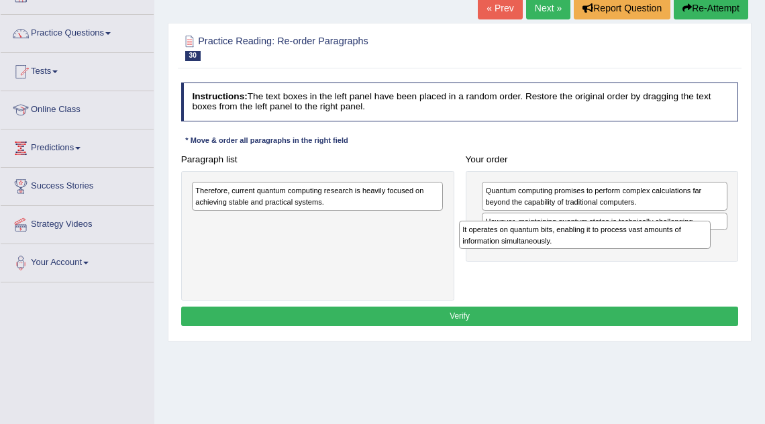
drag, startPoint x: 362, startPoint y: 199, endPoint x: 681, endPoint y: 249, distance: 322.6
click at [681, 249] on div "Paragraph list It operates on quantum bits, enabling it to process vast amounts…" at bounding box center [459, 225] width 569 height 151
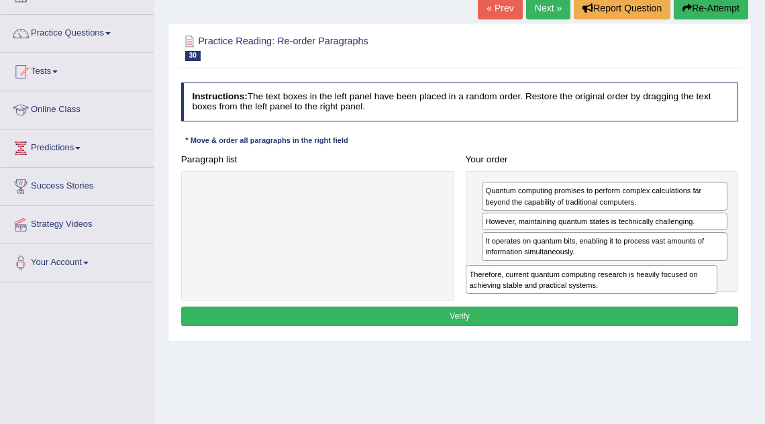
drag, startPoint x: 386, startPoint y: 201, endPoint x: 712, endPoint y: 304, distance: 341.3
click at [712, 304] on div "Instructions: The text boxes in the left panel have been placed in a random ord…" at bounding box center [459, 206] width 563 height 258
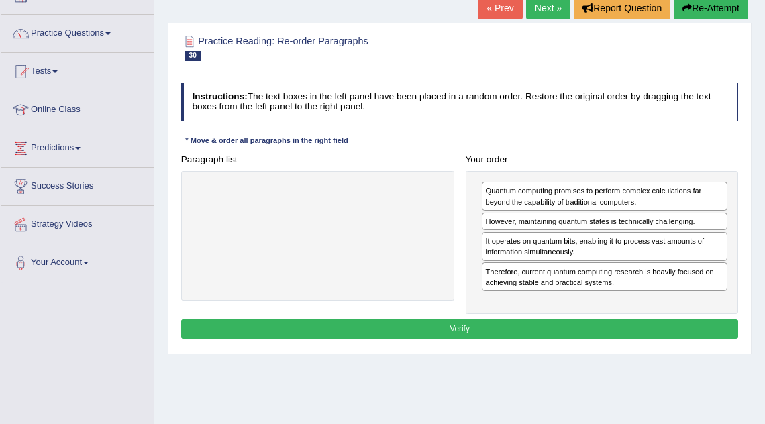
click at [567, 323] on button "Verify" at bounding box center [459, 328] width 557 height 19
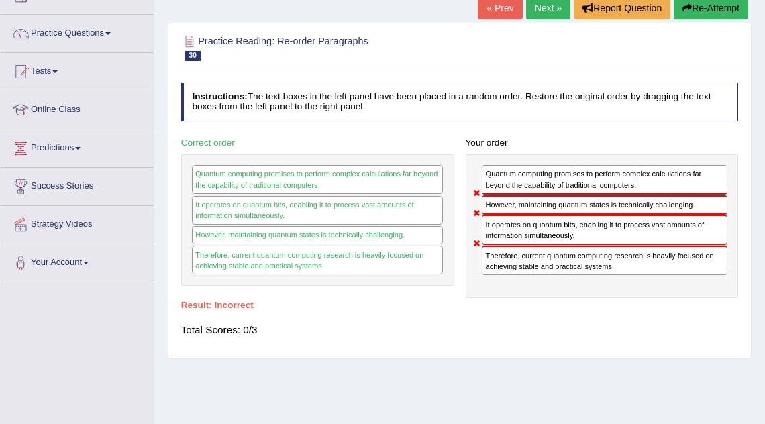
click at [549, 13] on link "Next »" at bounding box center [548, 8] width 44 height 23
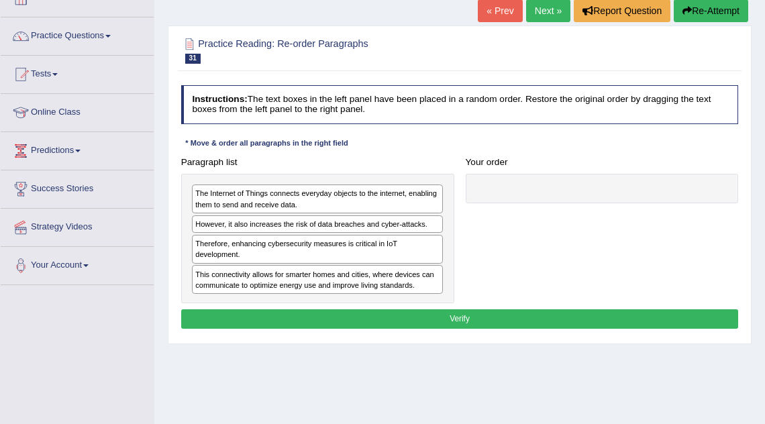
scroll to position [90, 0]
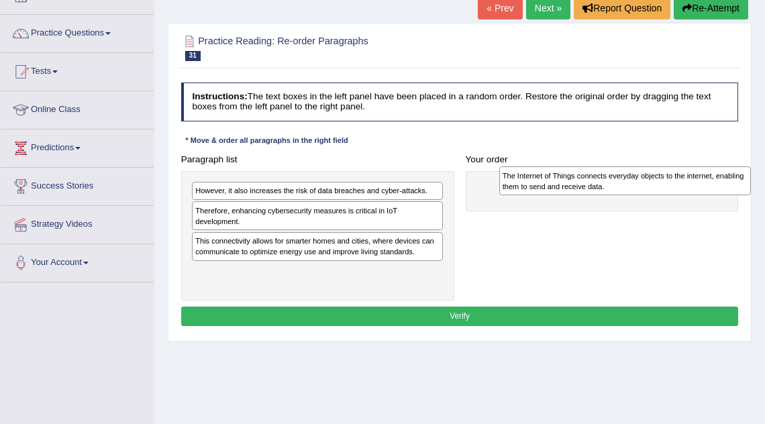
drag, startPoint x: 330, startPoint y: 192, endPoint x: 694, endPoint y: 180, distance: 364.4
click at [694, 180] on div "The Internet of Things connects everyday objects to the internet, enabling them…" at bounding box center [624, 180] width 251 height 28
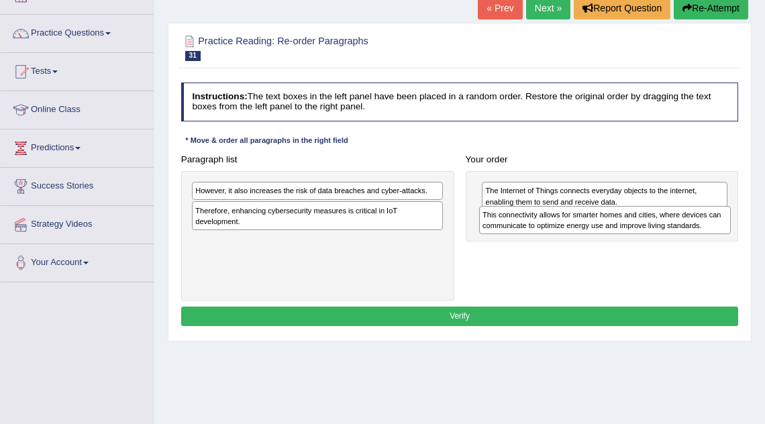
drag, startPoint x: 349, startPoint y: 248, endPoint x: 688, endPoint y: 233, distance: 339.0
click at [688, 233] on div "This connectivity allows for smarter homes and cities, where devices can commun…" at bounding box center [604, 220] width 251 height 28
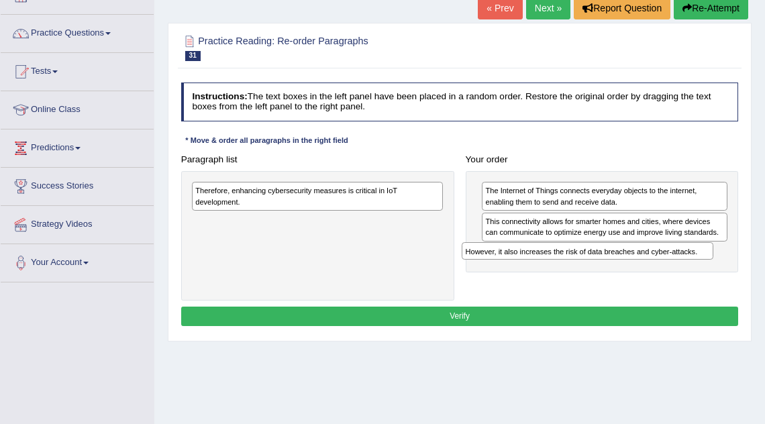
drag, startPoint x: 298, startPoint y: 191, endPoint x: 618, endPoint y: 268, distance: 329.7
click at [618, 268] on div "Paragraph list However, it also increases the risk of data breaches and cyber-a…" at bounding box center [459, 225] width 569 height 151
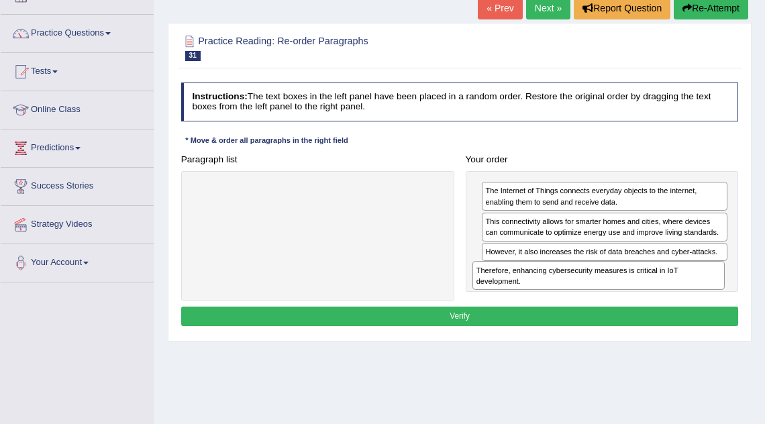
drag, startPoint x: 337, startPoint y: 204, endPoint x: 671, endPoint y: 303, distance: 348.4
click at [671, 303] on div "Instructions: The text boxes in the left panel have been placed in a random ord…" at bounding box center [459, 206] width 563 height 258
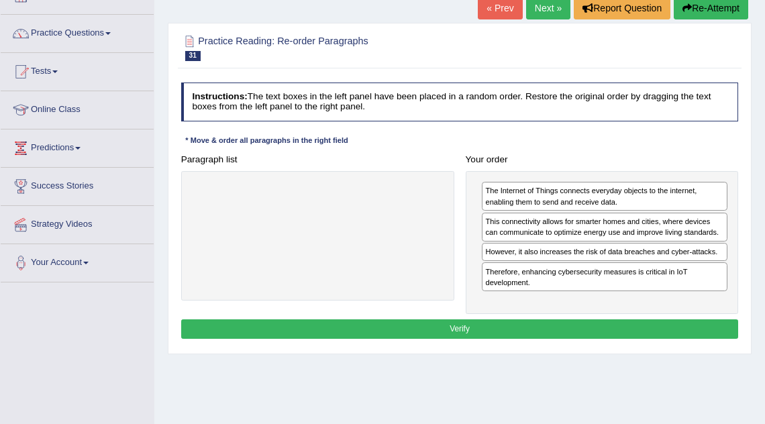
click at [613, 323] on button "Verify" at bounding box center [459, 328] width 557 height 19
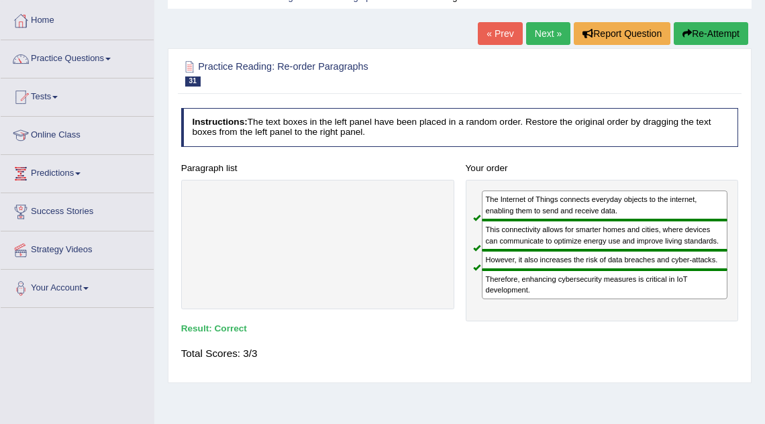
scroll to position [50, 0]
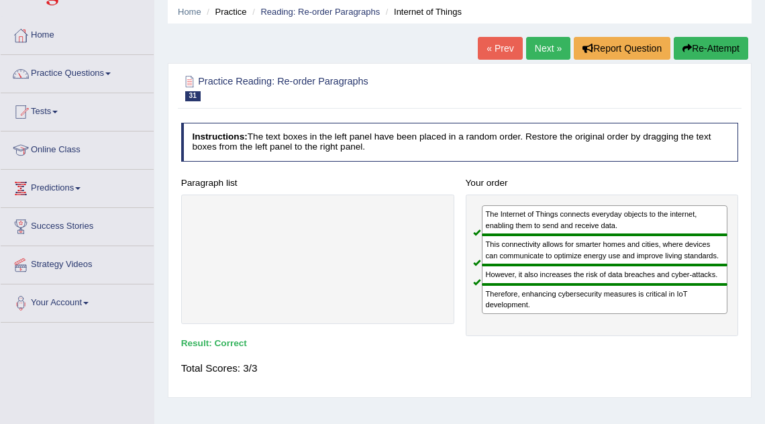
click at [539, 50] on link "Next »" at bounding box center [548, 48] width 44 height 23
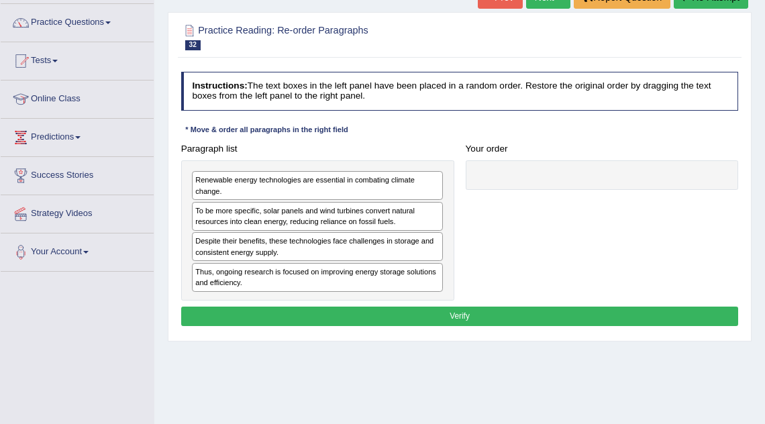
scroll to position [100, 0]
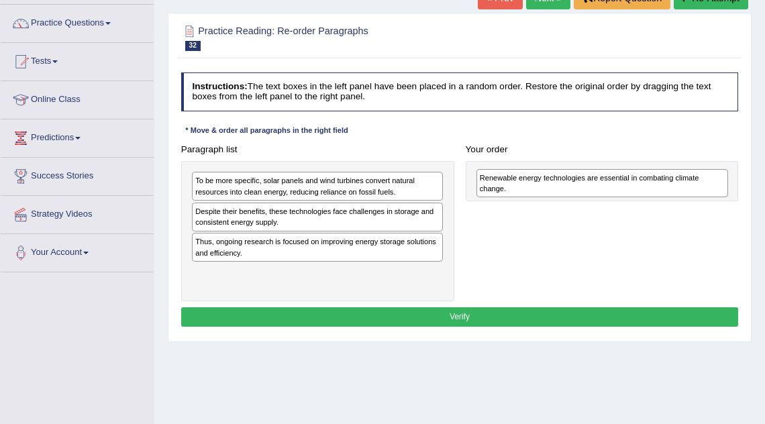
drag, startPoint x: 302, startPoint y: 178, endPoint x: 640, endPoint y: 180, distance: 337.3
click at [640, 180] on div "Renewable energy technologies are essential in combating climate change." at bounding box center [601, 183] width 251 height 28
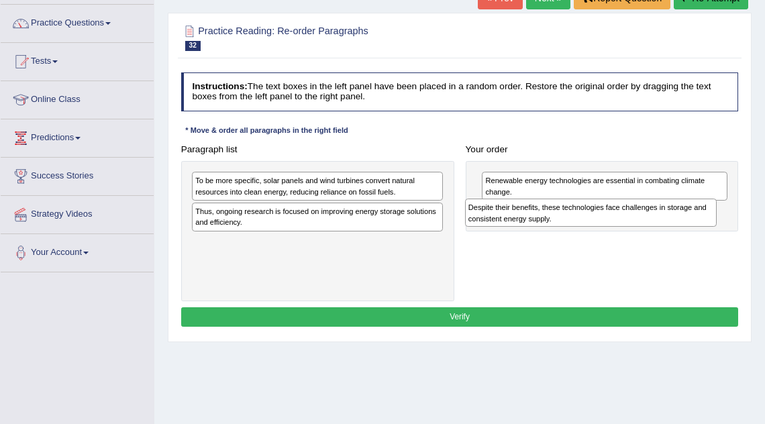
drag, startPoint x: 360, startPoint y: 220, endPoint x: 684, endPoint y: 227, distance: 324.0
click at [684, 227] on div "Paragraph list To be more specific, solar panels and wind turbines convert natu…" at bounding box center [459, 220] width 569 height 162
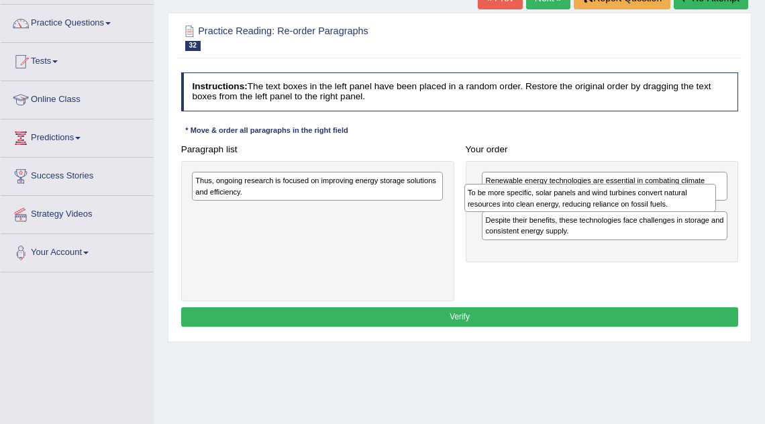
drag, startPoint x: 397, startPoint y: 182, endPoint x: 720, endPoint y: 203, distance: 323.9
click at [720, 203] on div "Paragraph list To be more specific, solar panels and wind turbines convert natu…" at bounding box center [459, 220] width 569 height 162
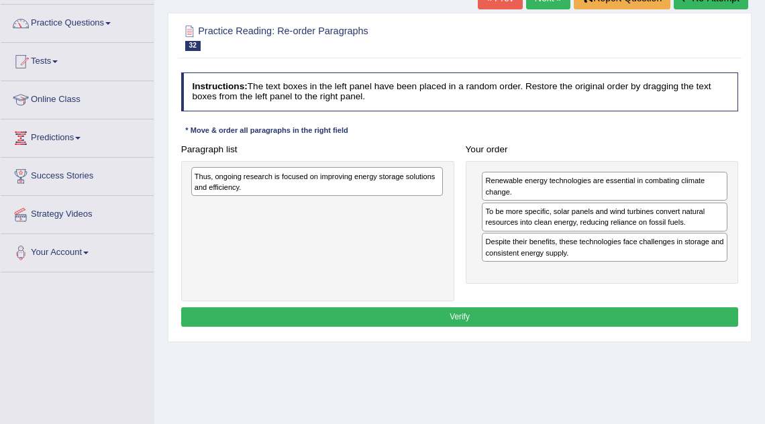
click at [335, 184] on div "Thus, ongoing research is focused on improving energy storage solutions and eff…" at bounding box center [316, 181] width 251 height 28
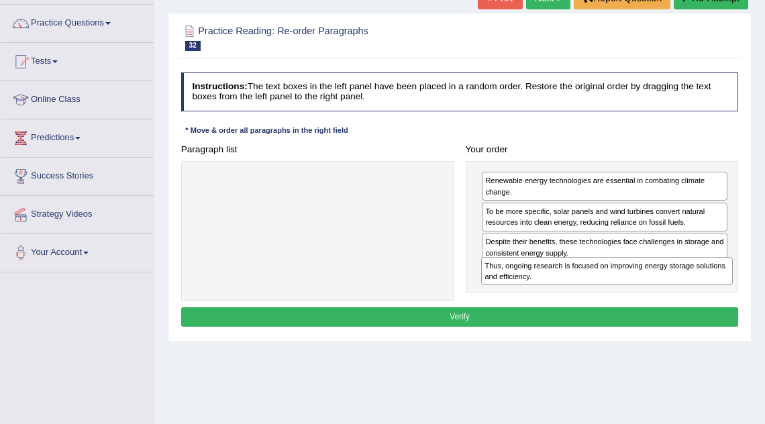
drag, startPoint x: 265, startPoint y: 189, endPoint x: 608, endPoint y: 296, distance: 359.5
click at [608, 296] on div "Paragraph list Thus, ongoing research is focused on improving energy storage so…" at bounding box center [459, 220] width 569 height 162
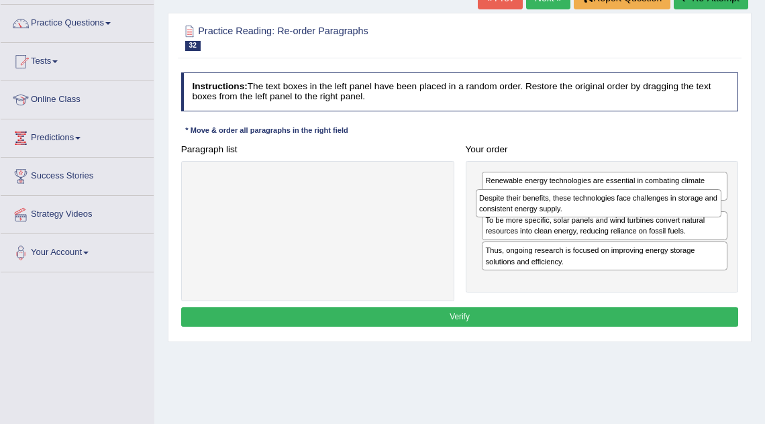
drag, startPoint x: 610, startPoint y: 249, endPoint x: 608, endPoint y: 215, distance: 34.3
click at [608, 215] on div "Despite their benefits, these technologies face challenges in storage and consi…" at bounding box center [598, 203] width 246 height 28
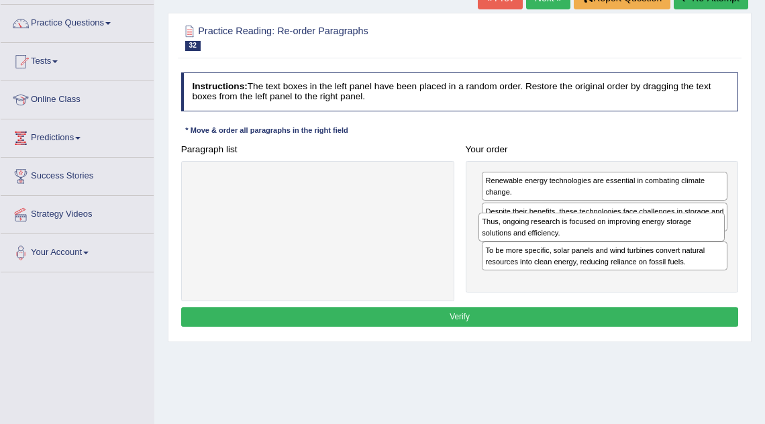
drag, startPoint x: 591, startPoint y: 276, endPoint x: 591, endPoint y: 241, distance: 35.5
click at [591, 241] on div "Thus, ongoing research is focused on improving energy storage solutions and eff…" at bounding box center [601, 227] width 246 height 28
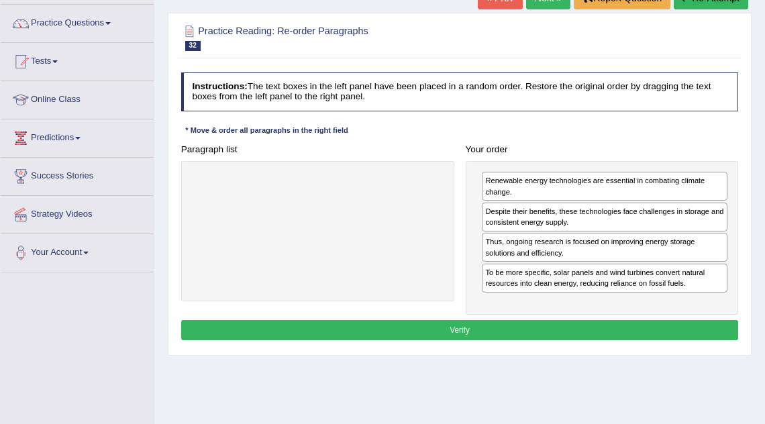
click at [530, 330] on button "Verify" at bounding box center [459, 329] width 557 height 19
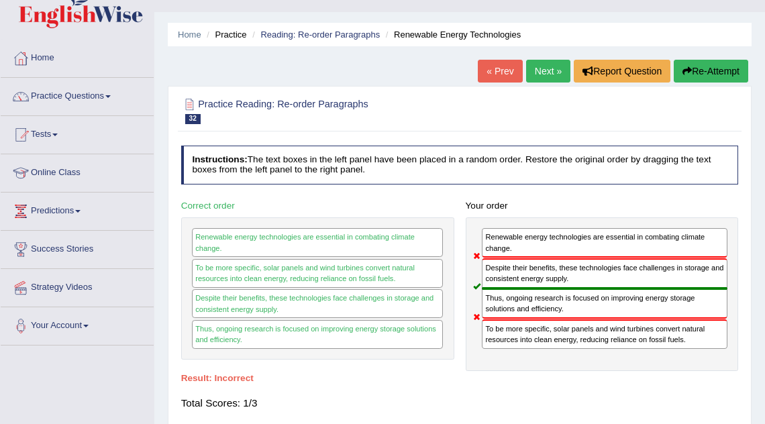
scroll to position [17, 0]
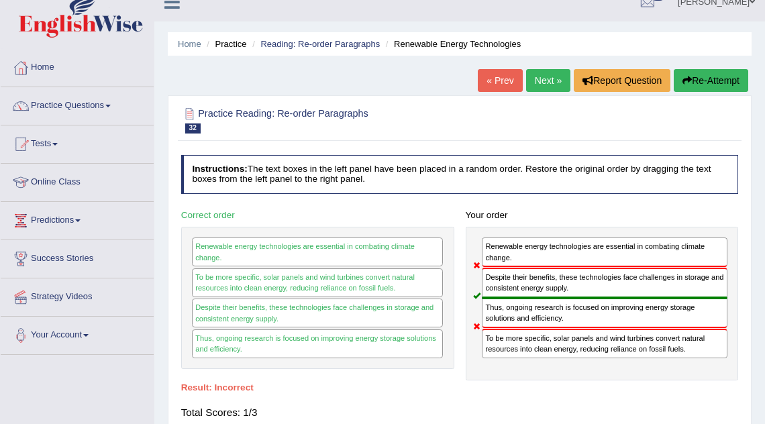
click at [560, 73] on link "Next »" at bounding box center [548, 80] width 44 height 23
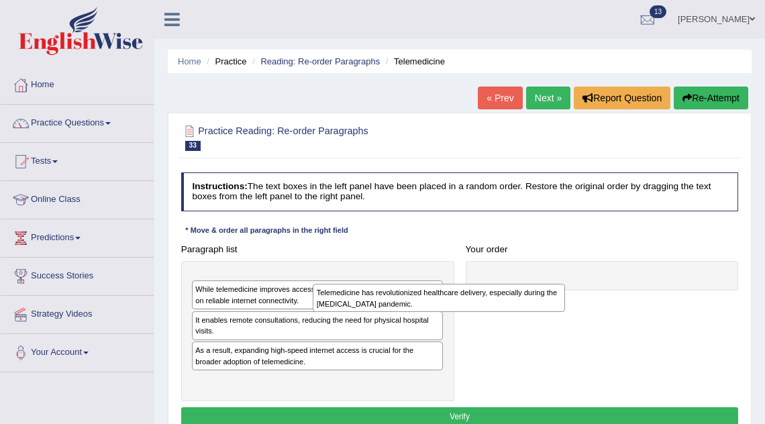
drag, startPoint x: 298, startPoint y: 284, endPoint x: 489, endPoint y: 309, distance: 192.1
click at [486, 309] on div "Telemedicine has revolutionized healthcare delivery, especially during the COVI…" at bounding box center [438, 298] width 251 height 28
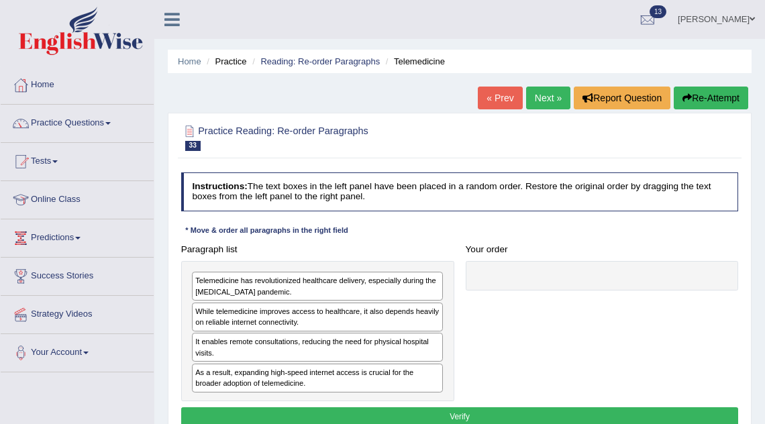
drag, startPoint x: 489, startPoint y: 309, endPoint x: 612, endPoint y: 294, distance: 123.6
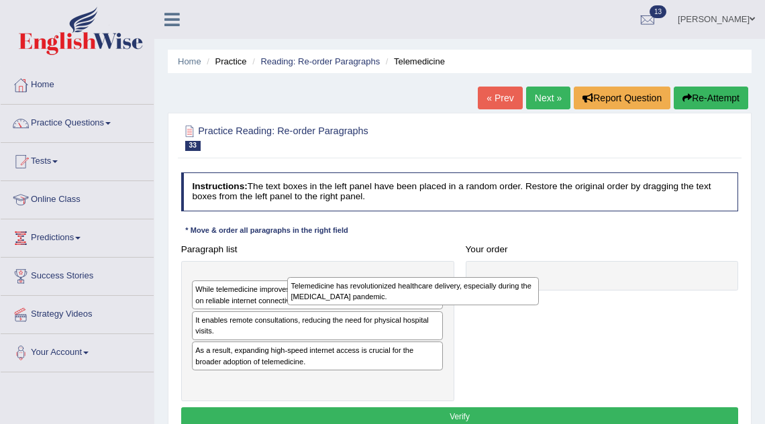
drag, startPoint x: 354, startPoint y: 286, endPoint x: 602, endPoint y: 316, distance: 249.9
click at [539, 305] on div "Telemedicine has revolutionized healthcare delivery, especially during the COVI…" at bounding box center [412, 291] width 251 height 28
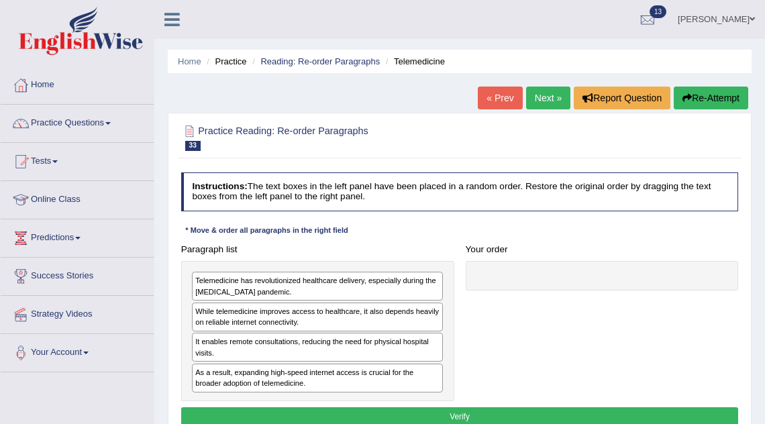
drag, startPoint x: 602, startPoint y: 316, endPoint x: 483, endPoint y: 288, distance: 122.5
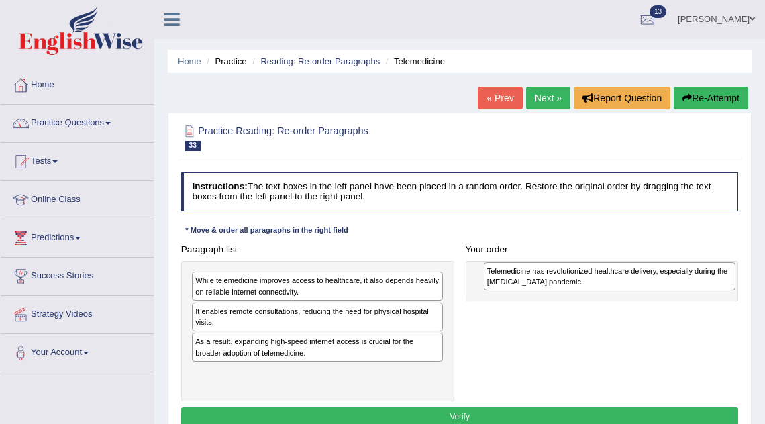
drag, startPoint x: 369, startPoint y: 276, endPoint x: 710, endPoint y: 270, distance: 341.4
click at [710, 270] on div "Telemedicine has revolutionized healthcare delivery, especially during the COVI…" at bounding box center [609, 276] width 251 height 28
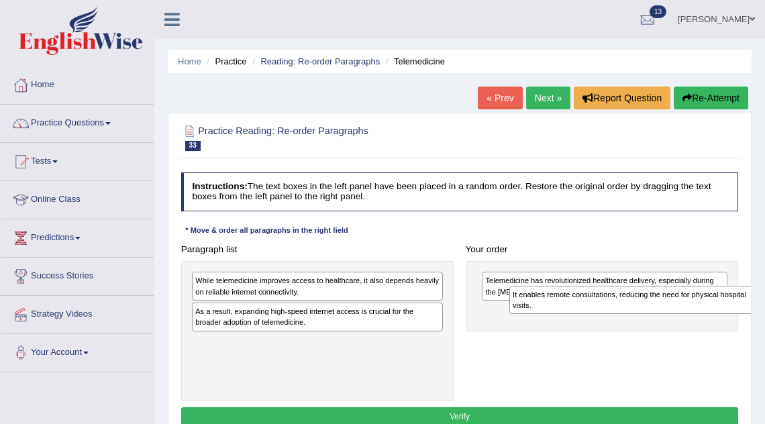
drag, startPoint x: 303, startPoint y: 313, endPoint x: 667, endPoint y: 305, distance: 364.2
click at [667, 305] on div "It enables remote consultations, reducing the need for physical hospital visits." at bounding box center [634, 300] width 251 height 28
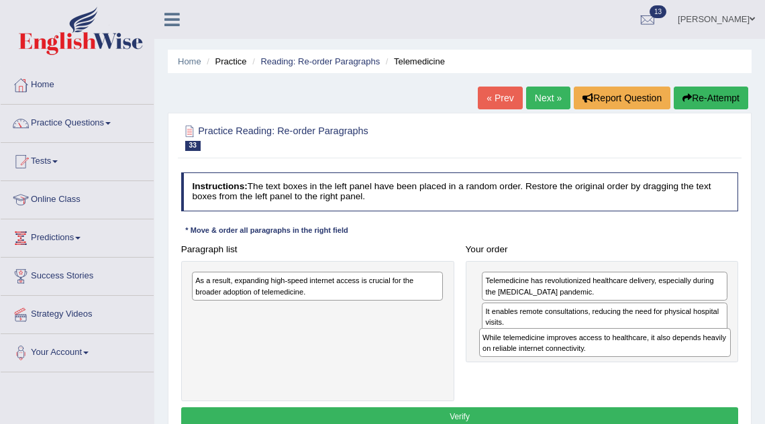
drag, startPoint x: 349, startPoint y: 283, endPoint x: 690, endPoint y: 355, distance: 348.3
click at [690, 355] on div "While telemedicine improves access to healthcare, it also depends heavily on re…" at bounding box center [604, 342] width 251 height 28
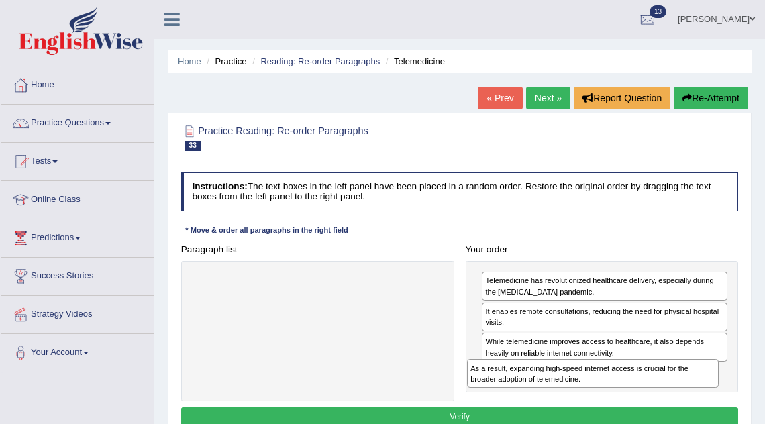
drag, startPoint x: 361, startPoint y: 283, endPoint x: 691, endPoint y: 392, distance: 346.7
click at [691, 392] on div "Paragraph list As a result, expanding high-speed internet access is crucial for…" at bounding box center [459, 320] width 569 height 162
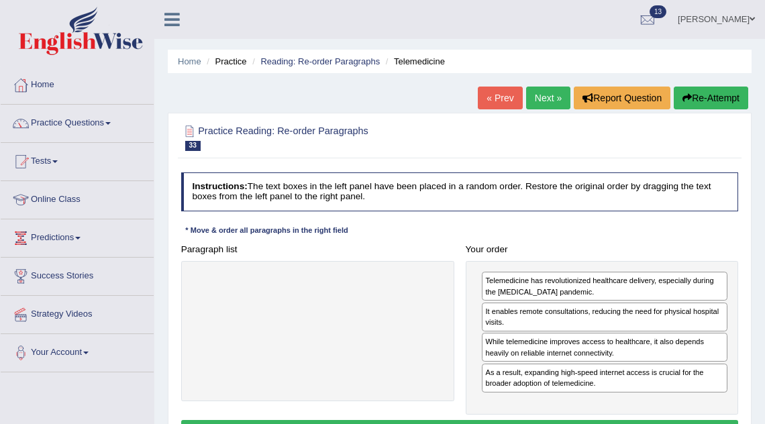
click at [624, 420] on button "Verify" at bounding box center [459, 429] width 557 height 19
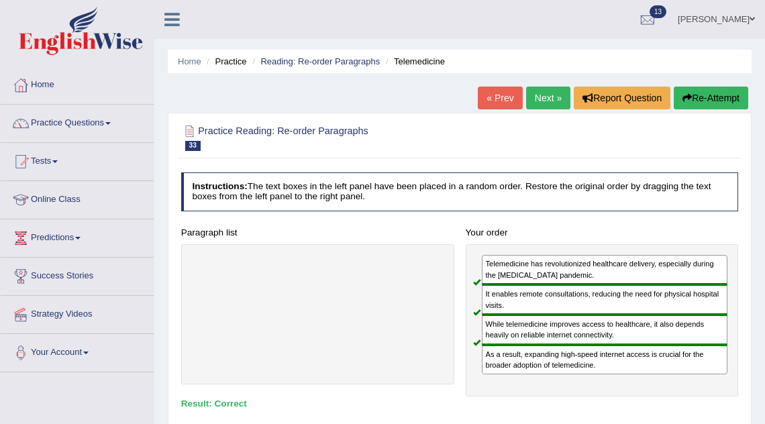
click at [547, 105] on link "Next »" at bounding box center [548, 98] width 44 height 23
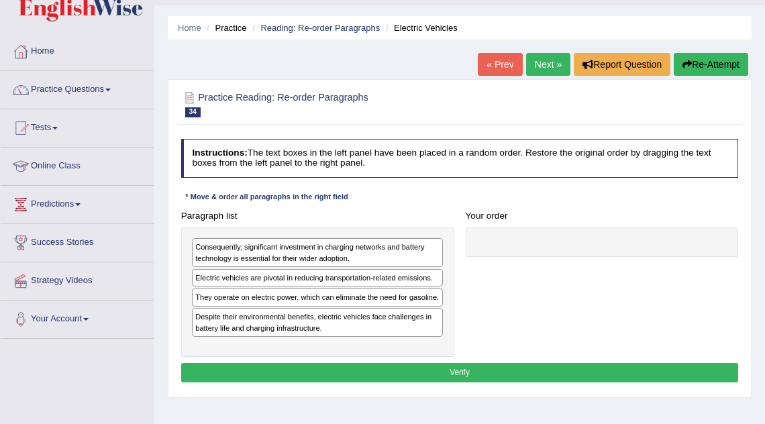
scroll to position [40, 0]
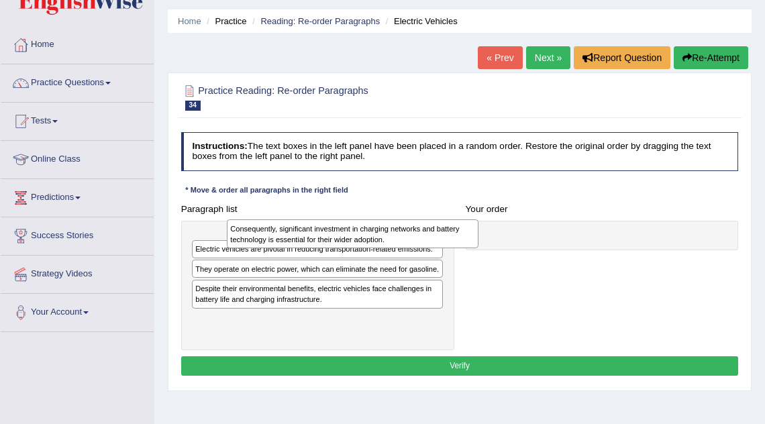
drag, startPoint x: 301, startPoint y: 241, endPoint x: 345, endPoint y: 233, distance: 44.3
click at [345, 233] on div "Consequently, significant investment in charging networks and battery technolog…" at bounding box center [352, 233] width 251 height 28
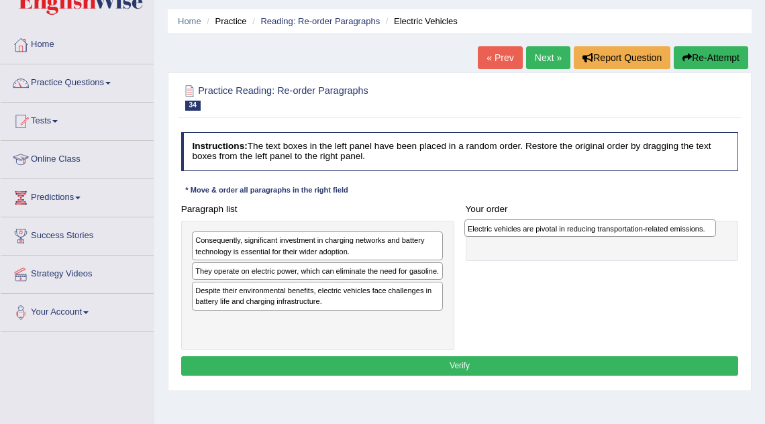
drag, startPoint x: 274, startPoint y: 272, endPoint x: 600, endPoint y: 235, distance: 327.3
click at [600, 235] on div "Electric vehicles are pivotal in reducing transportation-related emissions." at bounding box center [589, 227] width 251 height 17
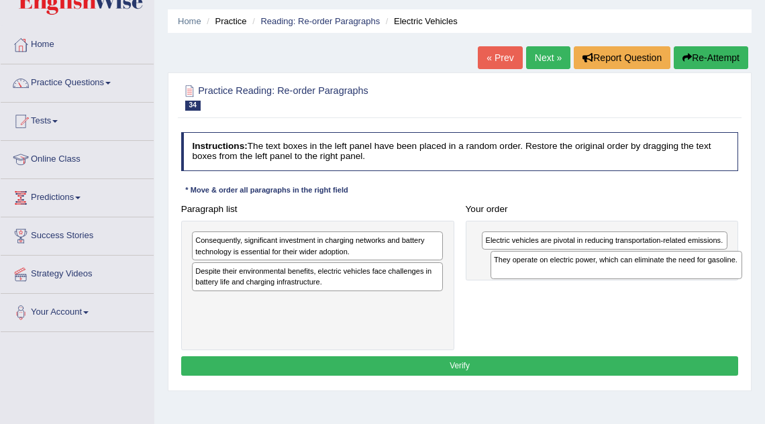
drag, startPoint x: 374, startPoint y: 278, endPoint x: 728, endPoint y: 277, distance: 354.1
click at [728, 277] on div "They operate on electric power, which can eliminate the need for gasoline." at bounding box center [615, 265] width 251 height 28
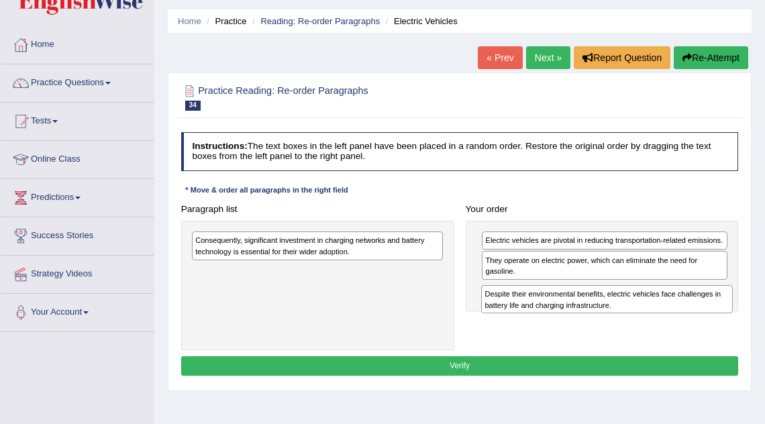
drag, startPoint x: 349, startPoint y: 273, endPoint x: 693, endPoint y: 313, distance: 345.6
click at [693, 313] on div "Despite their environmental benefits, electric vehicles face challenges in batt…" at bounding box center [606, 299] width 251 height 28
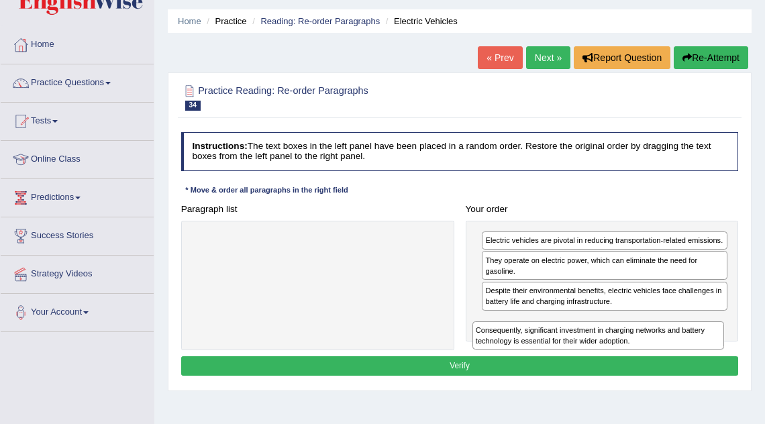
drag, startPoint x: 321, startPoint y: 243, endPoint x: 652, endPoint y: 354, distance: 349.5
click at [652, 354] on div "Instructions: The text boxes in the left panel have been placed in a random ord…" at bounding box center [459, 256] width 563 height 258
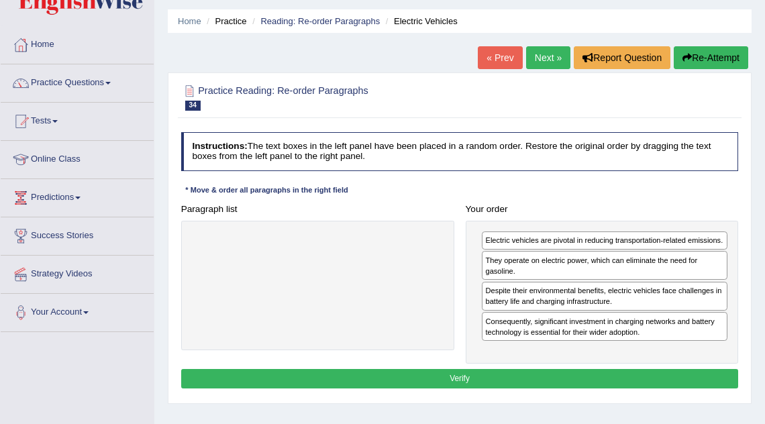
click at [492, 397] on div "Instructions: The text boxes in the left panel have been placed in a random ord…" at bounding box center [459, 262] width 563 height 271
click at [492, 388] on button "Verify" at bounding box center [459, 378] width 557 height 19
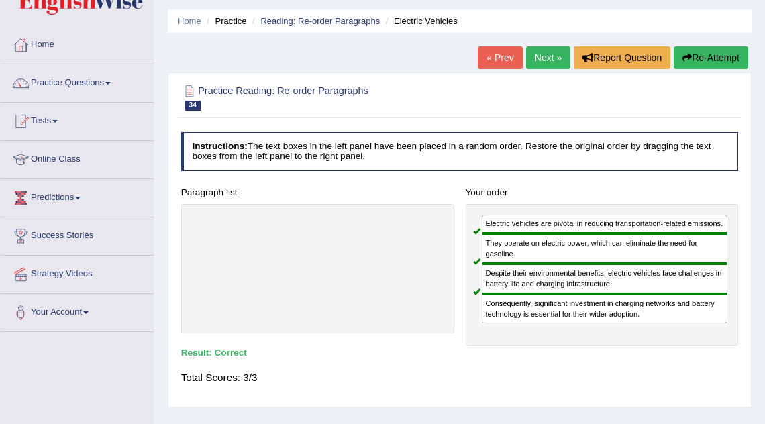
click at [538, 62] on link "Next »" at bounding box center [548, 57] width 44 height 23
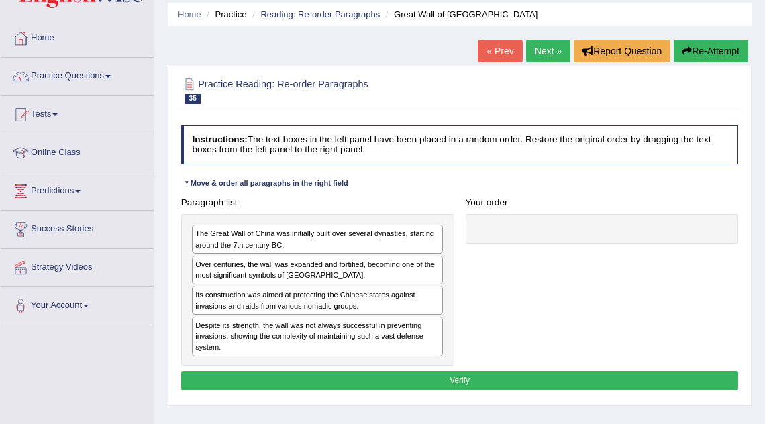
scroll to position [54, 0]
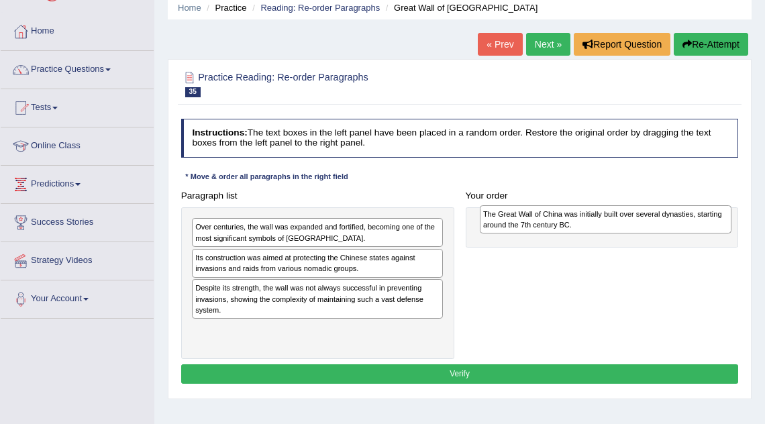
drag, startPoint x: 281, startPoint y: 237, endPoint x: 622, endPoint y: 228, distance: 341.5
click at [622, 228] on div "The Great Wall of China was initially built over several dynasties, starting ar…" at bounding box center [605, 219] width 251 height 28
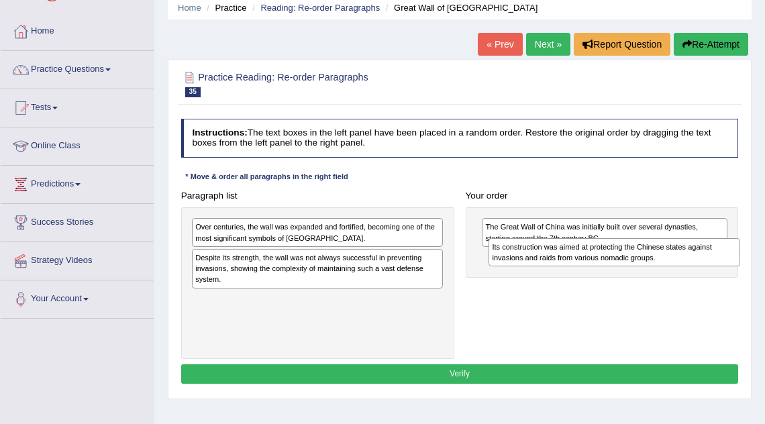
drag, startPoint x: 272, startPoint y: 262, endPoint x: 622, endPoint y: 262, distance: 350.7
click at [622, 262] on div "Its construction was aimed at protecting the Chinese states against invasions a…" at bounding box center [613, 252] width 251 height 28
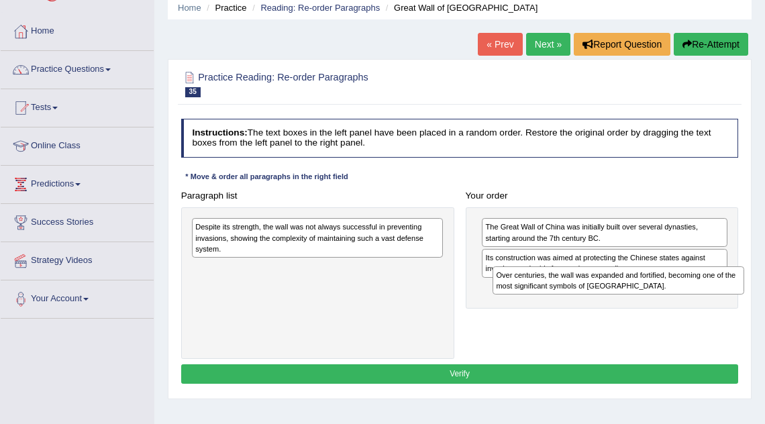
drag, startPoint x: 302, startPoint y: 239, endPoint x: 650, endPoint y: 301, distance: 353.6
click at [650, 301] on div "Paragraph list Over centuries, the wall was expanded and fortified, becoming on…" at bounding box center [459, 272] width 569 height 173
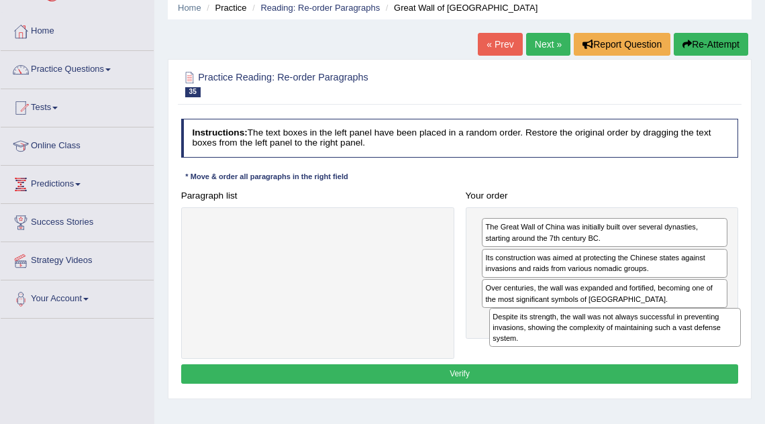
drag, startPoint x: 382, startPoint y: 233, endPoint x: 732, endPoint y: 340, distance: 365.5
click at [732, 340] on div "Despite its strength, the wall was not always successful in preventing invasion…" at bounding box center [614, 328] width 251 height 40
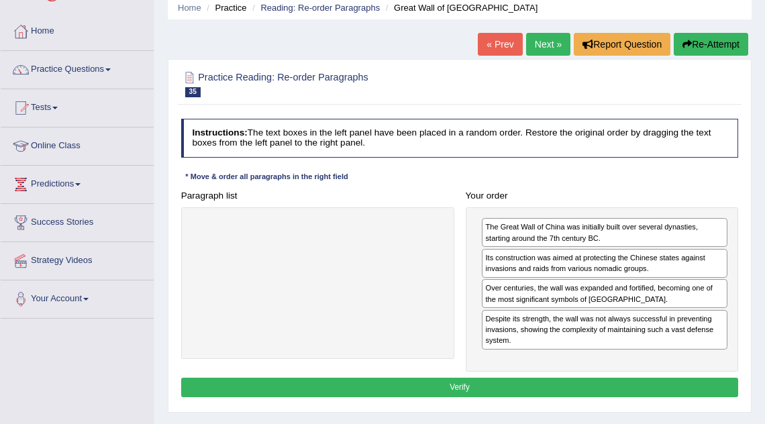
click at [619, 383] on button "Verify" at bounding box center [459, 387] width 557 height 19
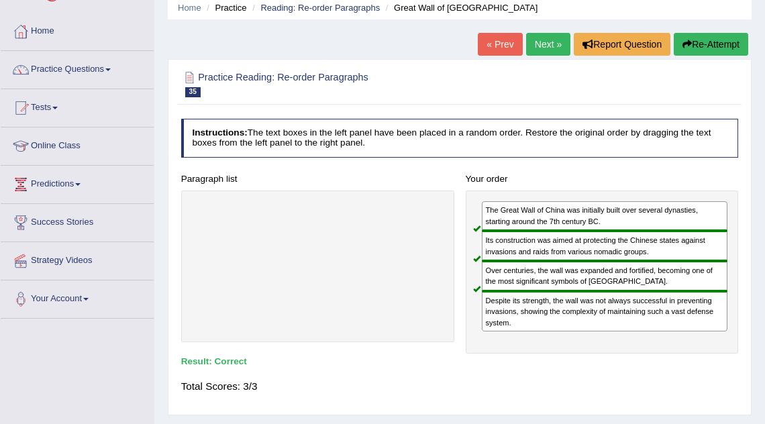
click at [539, 41] on link "Next »" at bounding box center [548, 44] width 44 height 23
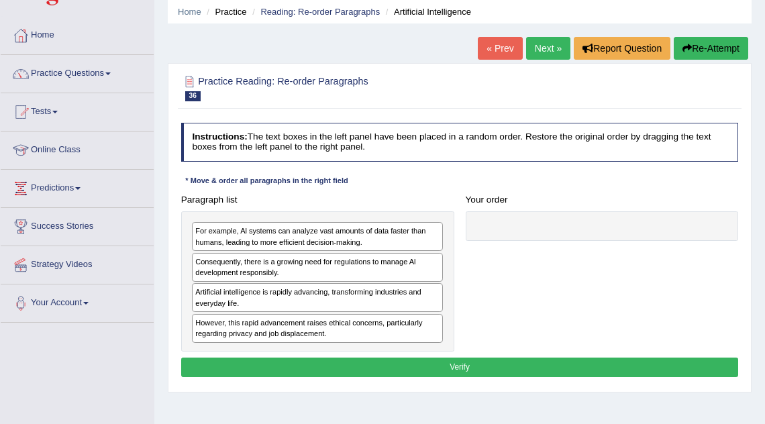
scroll to position [51, 0]
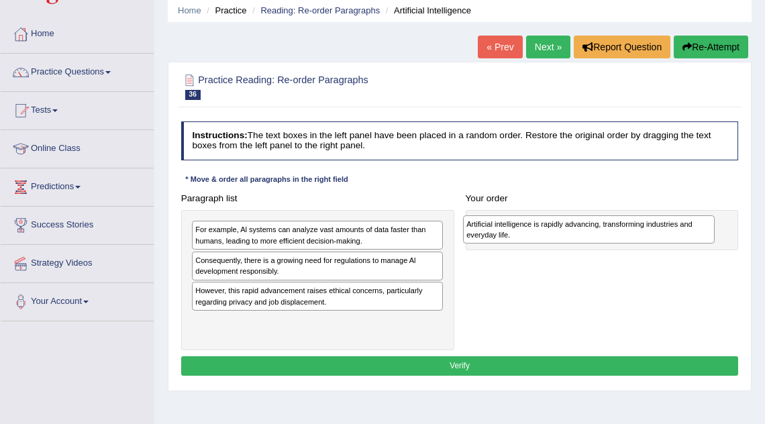
drag, startPoint x: 299, startPoint y: 294, endPoint x: 624, endPoint y: 231, distance: 330.5
click at [624, 231] on div "Artificial intelligence is rapidly advancing, transforming industries and every…" at bounding box center [588, 229] width 251 height 28
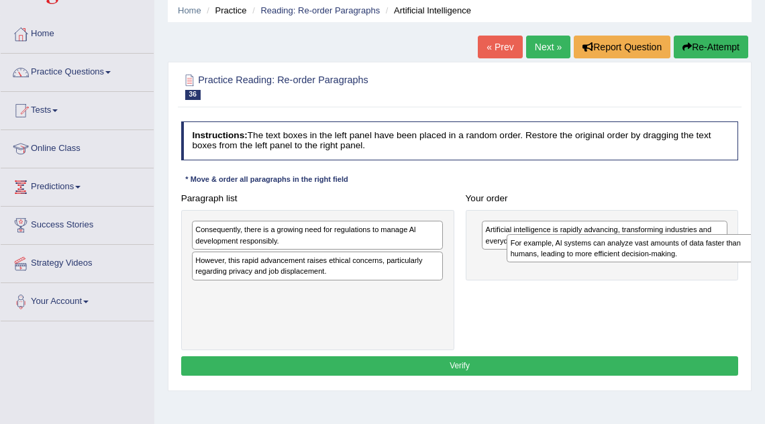
drag, startPoint x: 373, startPoint y: 237, endPoint x: 750, endPoint y: 265, distance: 377.9
click at [750, 262] on div "For example, Al systems can analyze vast amounts of data faster than humans, le…" at bounding box center [631, 248] width 251 height 28
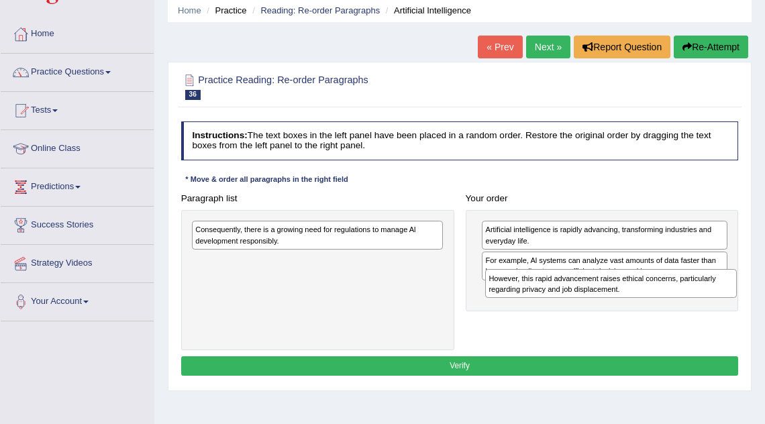
drag, startPoint x: 370, startPoint y: 256, endPoint x: 718, endPoint y: 289, distance: 350.3
click at [718, 289] on div "However, this rapid advancement raises ethical concerns, particularly regarding…" at bounding box center [610, 283] width 251 height 28
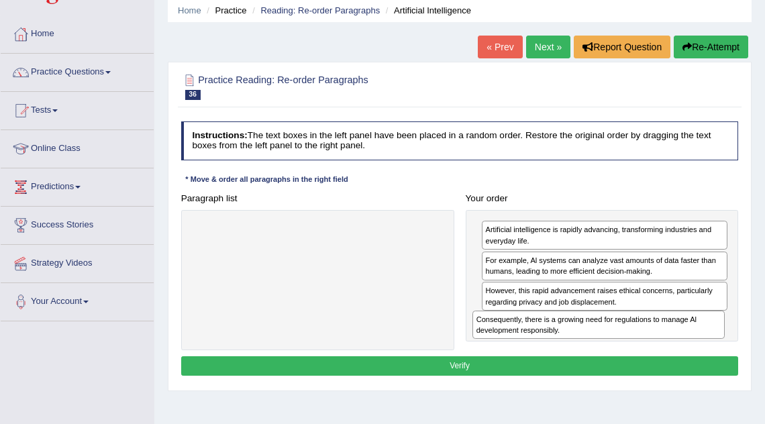
drag, startPoint x: 335, startPoint y: 241, endPoint x: 668, endPoint y: 353, distance: 351.4
click at [668, 353] on div "Instructions: The text boxes in the left panel have been placed in a random ord…" at bounding box center [459, 250] width 563 height 269
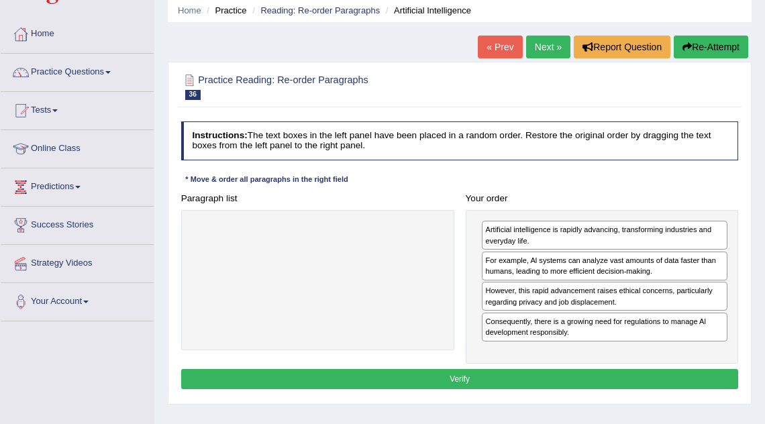
click at [553, 372] on button "Verify" at bounding box center [459, 378] width 557 height 19
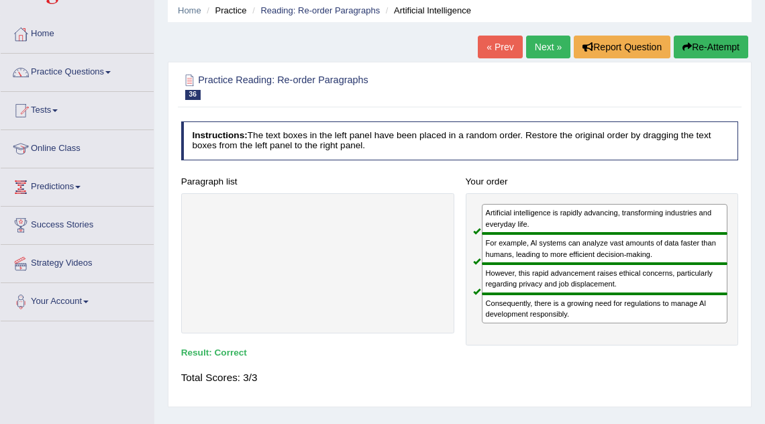
click at [541, 44] on link "Next »" at bounding box center [548, 47] width 44 height 23
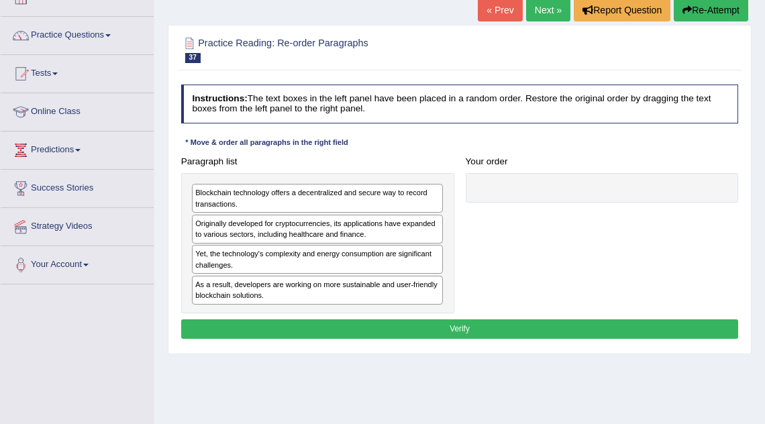
scroll to position [89, 0]
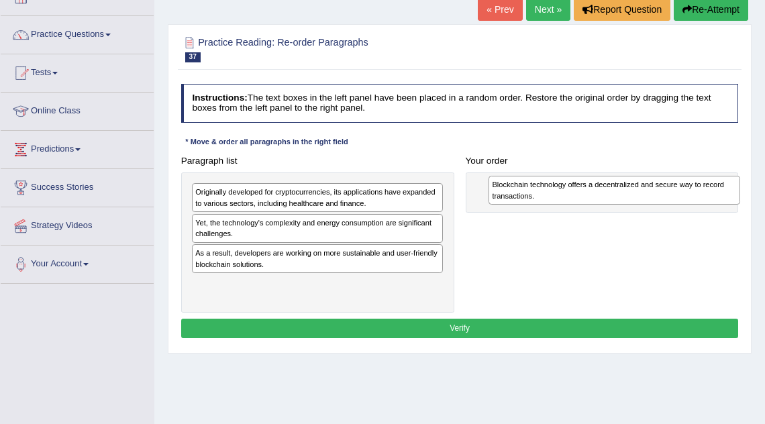
drag, startPoint x: 292, startPoint y: 189, endPoint x: 639, endPoint y: 183, distance: 347.4
click at [639, 183] on div "Blockchain technology offers a decentralized and secure way to record transacti…" at bounding box center [613, 190] width 251 height 28
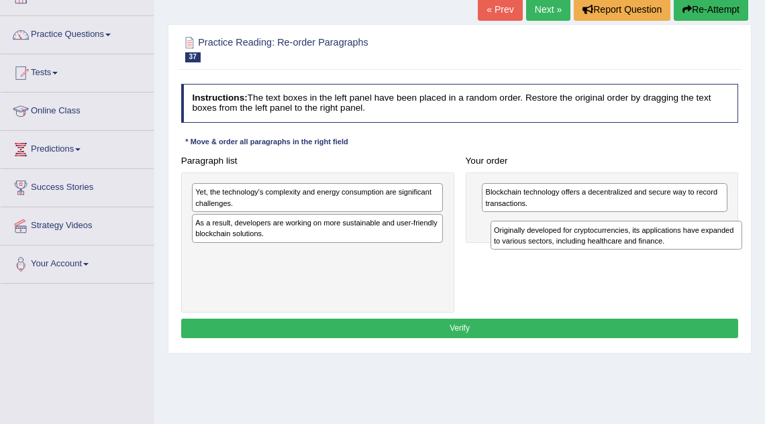
drag, startPoint x: 331, startPoint y: 196, endPoint x: 685, endPoint y: 247, distance: 357.7
click at [685, 247] on div "Originally developed for cryptocurrencies, its applications have expanded to va…" at bounding box center [615, 235] width 251 height 28
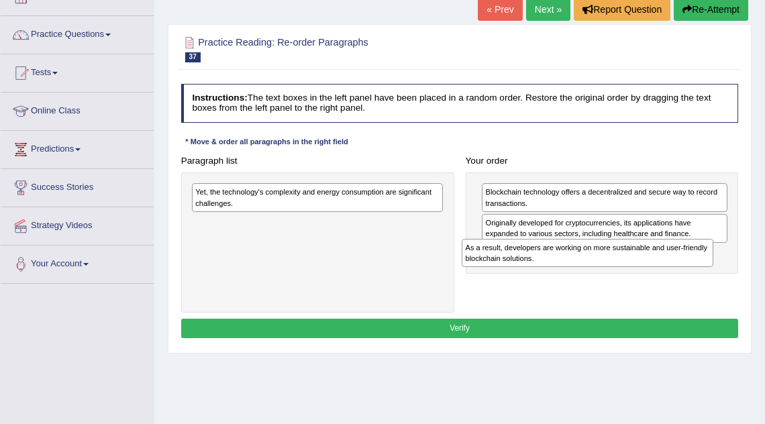
drag, startPoint x: 370, startPoint y: 229, endPoint x: 690, endPoint y: 270, distance: 323.2
click at [690, 270] on div "Paragraph list Yet, the technology's complexity and energy consumption are sign…" at bounding box center [459, 232] width 569 height 162
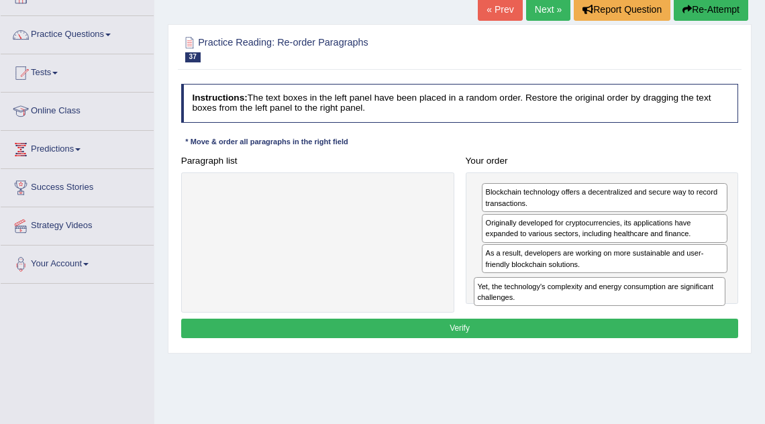
drag, startPoint x: 404, startPoint y: 192, endPoint x: 744, endPoint y: 306, distance: 358.2
click at [744, 306] on div "Paragraph list Yet, the technology's complexity and energy consumption are sign…" at bounding box center [459, 232] width 569 height 162
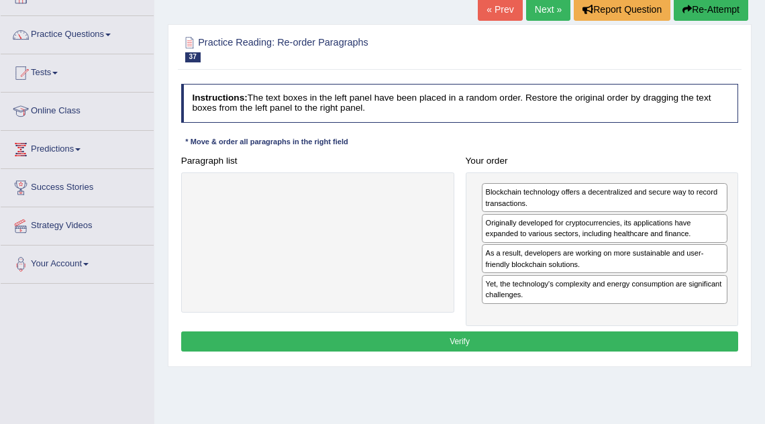
click at [563, 339] on button "Verify" at bounding box center [459, 340] width 557 height 19
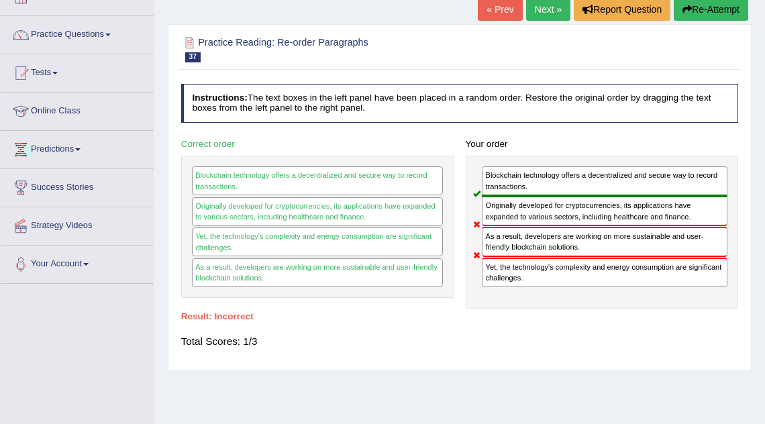
click at [539, 9] on link "Next »" at bounding box center [548, 9] width 44 height 23
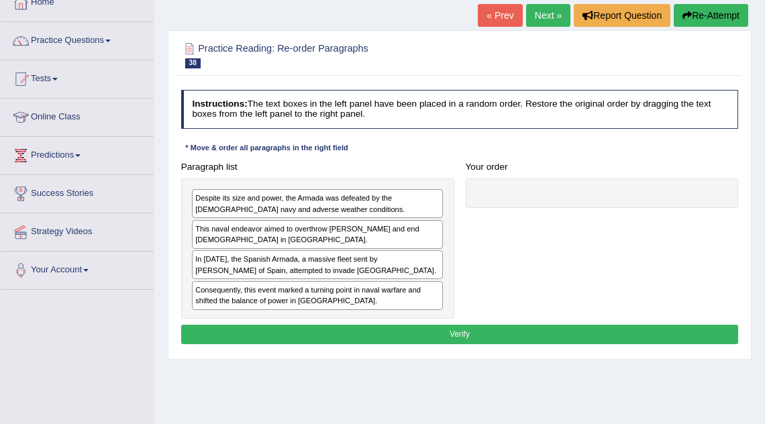
scroll to position [87, 0]
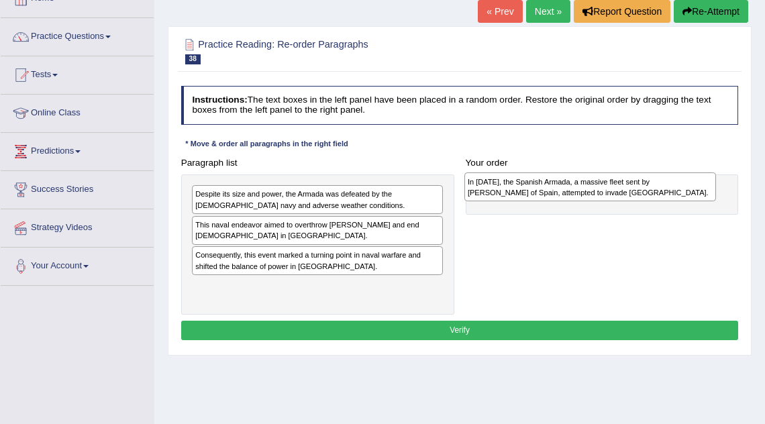
drag, startPoint x: 245, startPoint y: 256, endPoint x: 568, endPoint y: 186, distance: 330.5
click at [568, 186] on div "In [DATE], the Spanish Armada, a massive fleet sent by [PERSON_NAME] of Spain, …" at bounding box center [589, 186] width 251 height 28
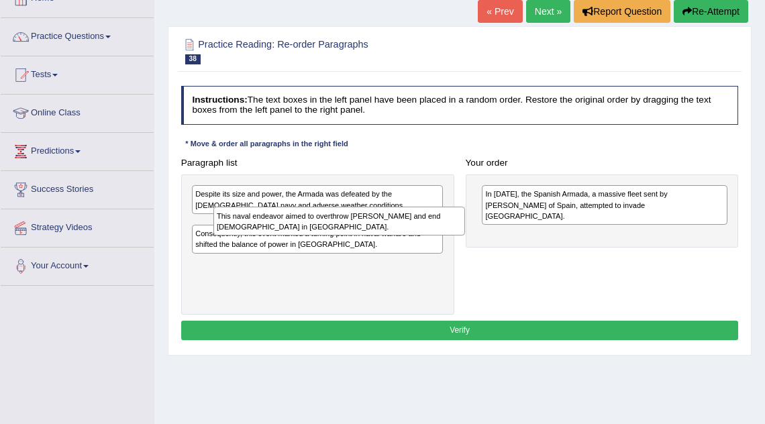
drag, startPoint x: 269, startPoint y: 226, endPoint x: 297, endPoint y: 227, distance: 28.2
click at [297, 227] on div "This naval endeavor aimed to overthrow [PERSON_NAME] and end [DEMOGRAPHIC_DATA]…" at bounding box center [338, 221] width 251 height 28
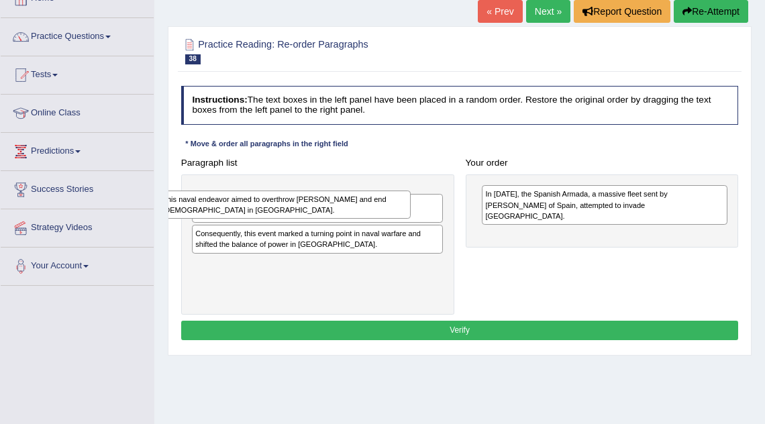
drag, startPoint x: 334, startPoint y: 223, endPoint x: 306, endPoint y: 215, distance: 28.6
click at [306, 209] on div "This naval endeavor aimed to overthrow [PERSON_NAME] and end [DEMOGRAPHIC_DATA]…" at bounding box center [284, 204] width 251 height 28
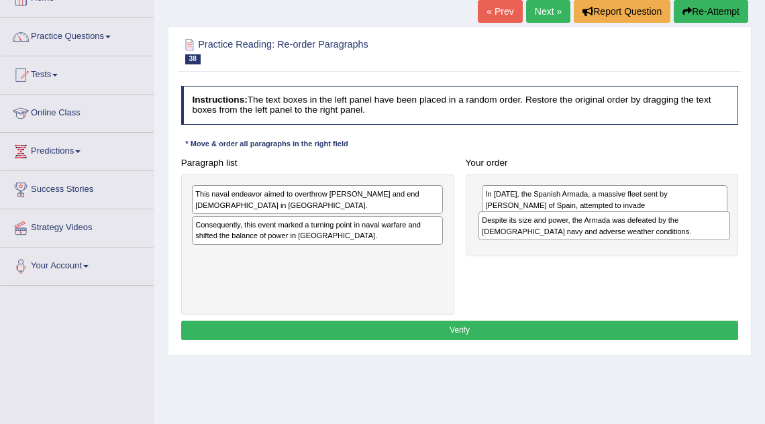
drag, startPoint x: 312, startPoint y: 235, endPoint x: 652, endPoint y: 241, distance: 340.1
click at [652, 241] on div "Paragraph list This naval endeavor aimed to overthrow Queen Elizabeth I and end…" at bounding box center [459, 234] width 569 height 162
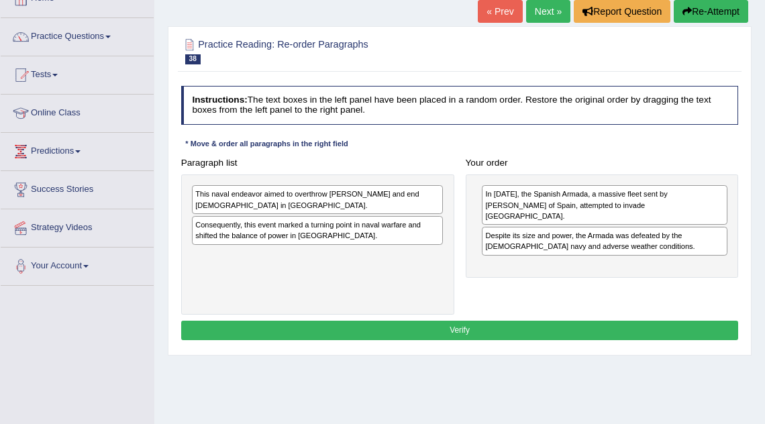
click at [394, 201] on div "This naval endeavor aimed to overthrow Queen Elizabeth I and end Protestantism …" at bounding box center [317, 199] width 251 height 29
drag, startPoint x: 375, startPoint y: 197, endPoint x: 437, endPoint y: 241, distance: 75.9
click at [437, 241] on div "This naval endeavor aimed to overthrow Queen Elizabeth I and end Protestantism …" at bounding box center [366, 231] width 251 height 28
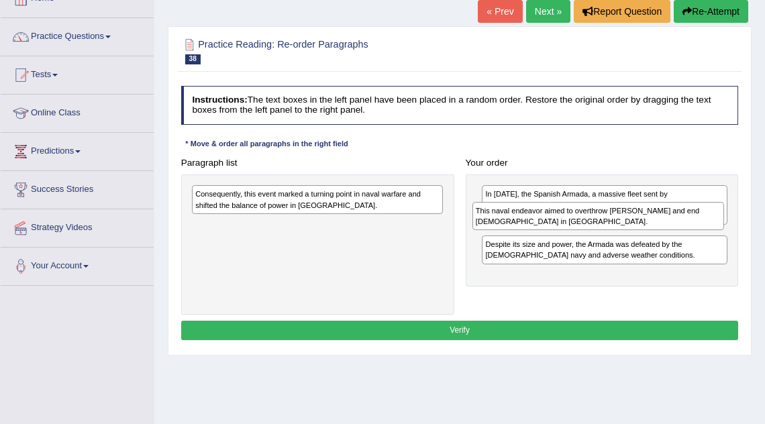
drag, startPoint x: 362, startPoint y: 233, endPoint x: 695, endPoint y: 229, distance: 332.7
click at [695, 229] on div "This naval endeavor aimed to overthrow Queen Elizabeth I and end Protestantism …" at bounding box center [597, 216] width 251 height 28
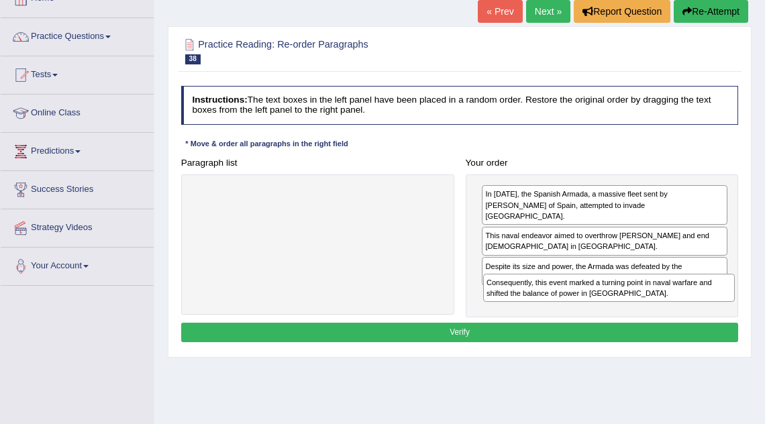
drag, startPoint x: 369, startPoint y: 197, endPoint x: 713, endPoint y: 306, distance: 361.0
click at [713, 306] on div "Paragraph list Consequently, this event marked a turning point in naval warfare…" at bounding box center [459, 235] width 569 height 164
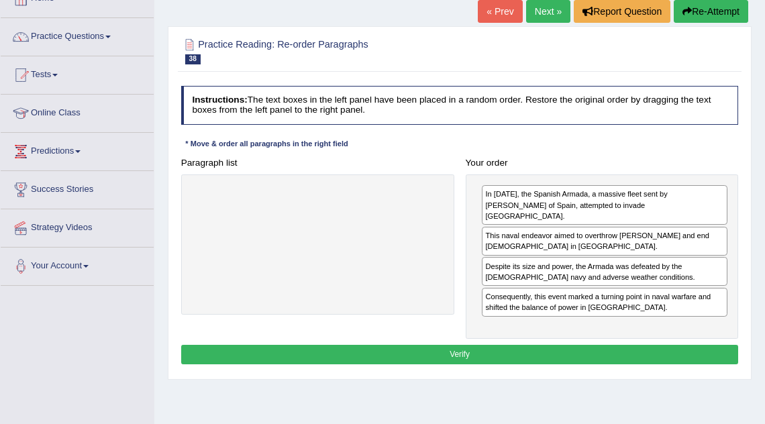
click at [644, 345] on button "Verify" at bounding box center [459, 354] width 557 height 19
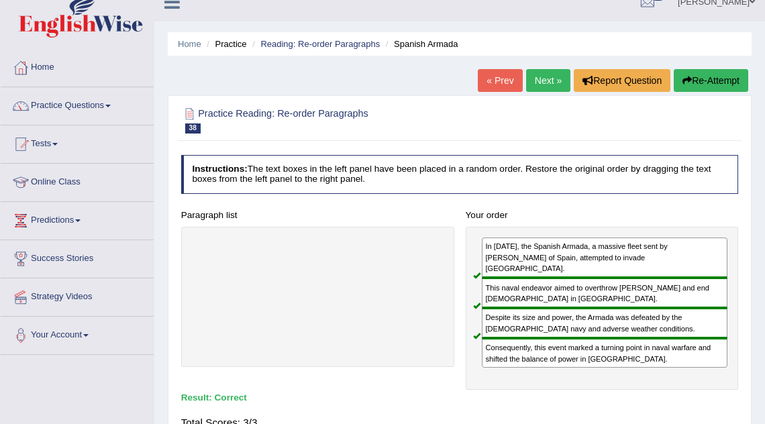
scroll to position [34, 0]
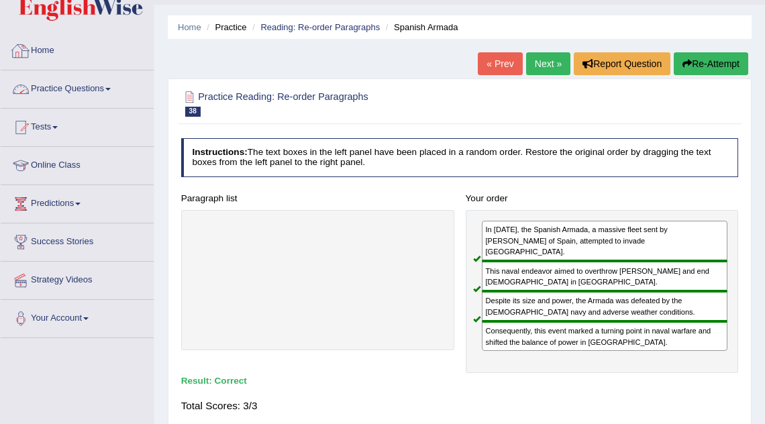
click at [87, 89] on link "Practice Questions" at bounding box center [77, 87] width 153 height 34
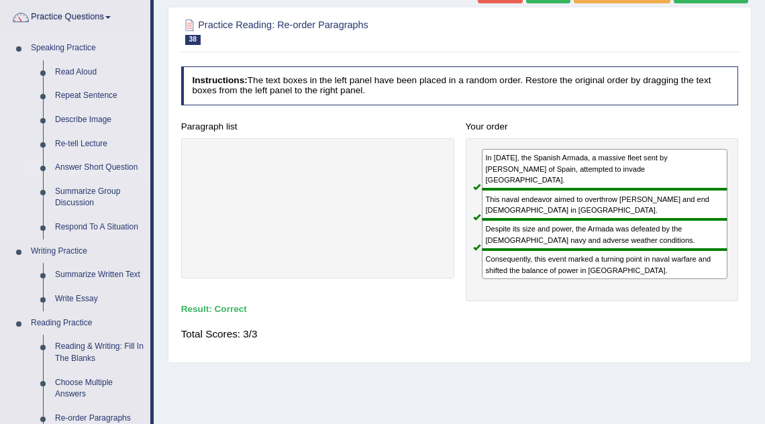
scroll to position [90, 0]
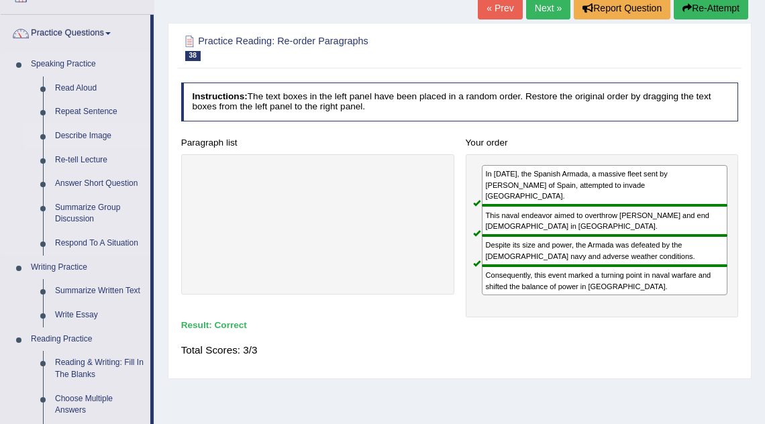
click at [76, 137] on link "Describe Image" at bounding box center [99, 136] width 101 height 24
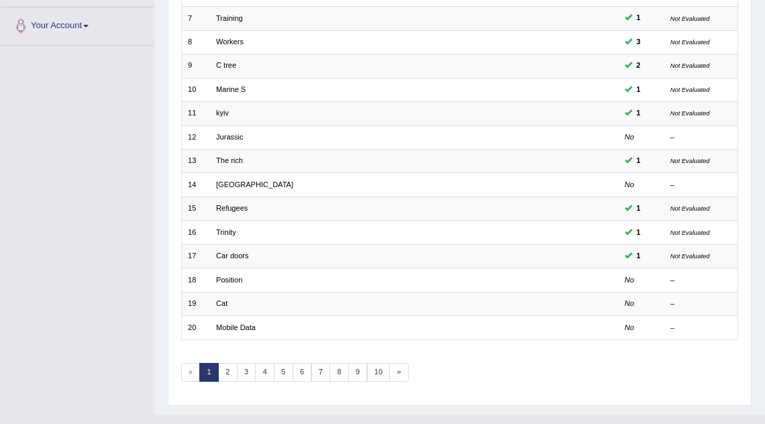
scroll to position [327, 0]
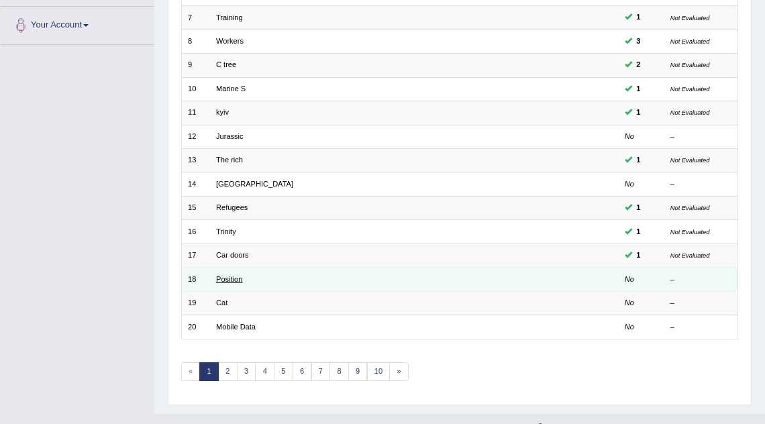
click at [227, 275] on link "Position" at bounding box center [229, 279] width 26 height 8
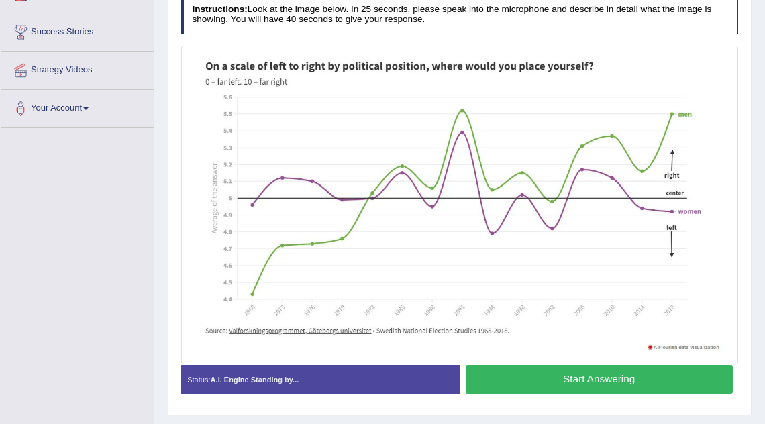
scroll to position [245, 0]
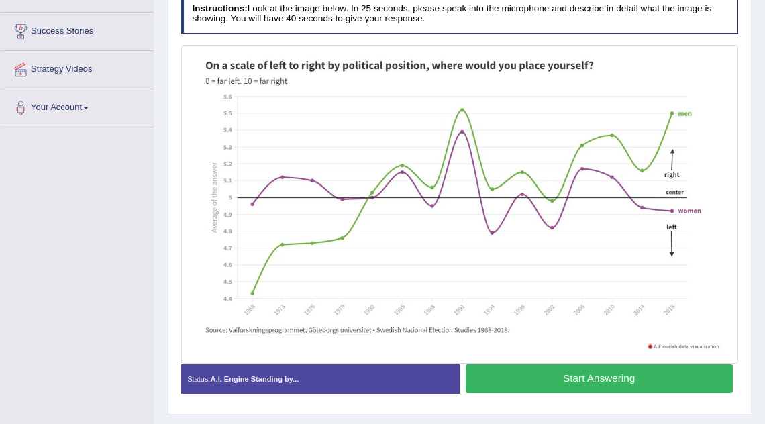
click at [563, 385] on button "Start Answering" at bounding box center [598, 378] width 267 height 29
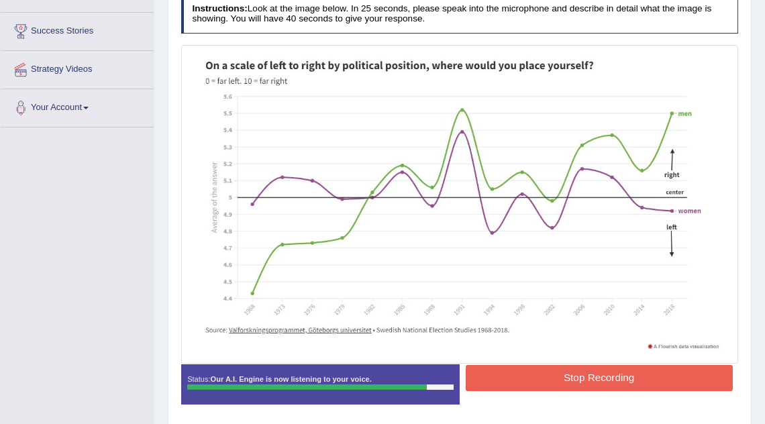
click at [562, 390] on button "Stop Recording" at bounding box center [598, 378] width 267 height 26
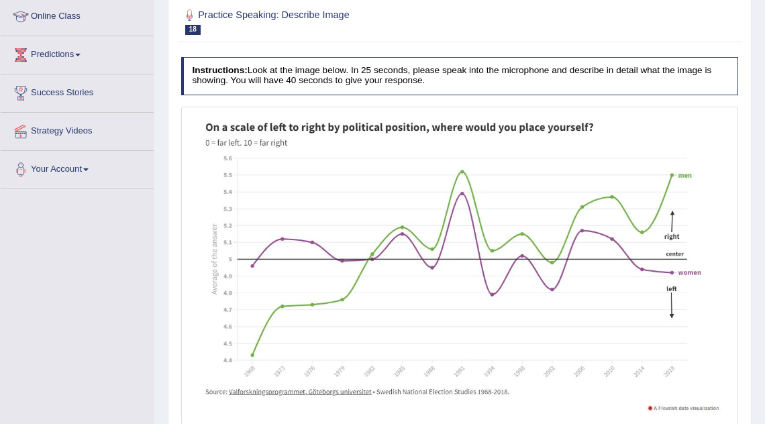
scroll to position [84, 0]
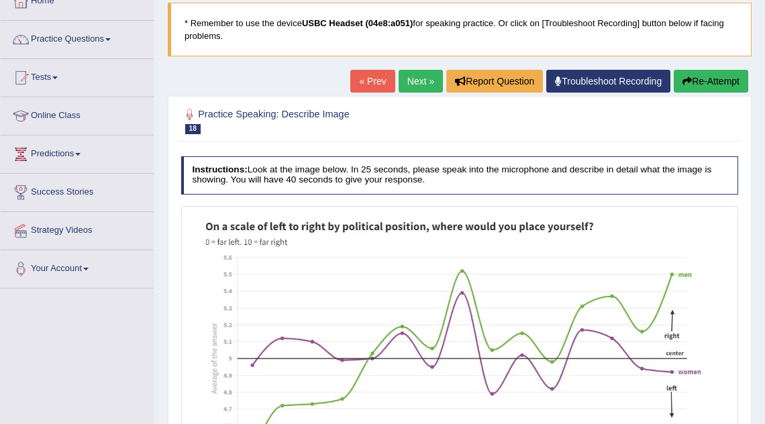
click at [411, 82] on link "Next »" at bounding box center [420, 81] width 44 height 23
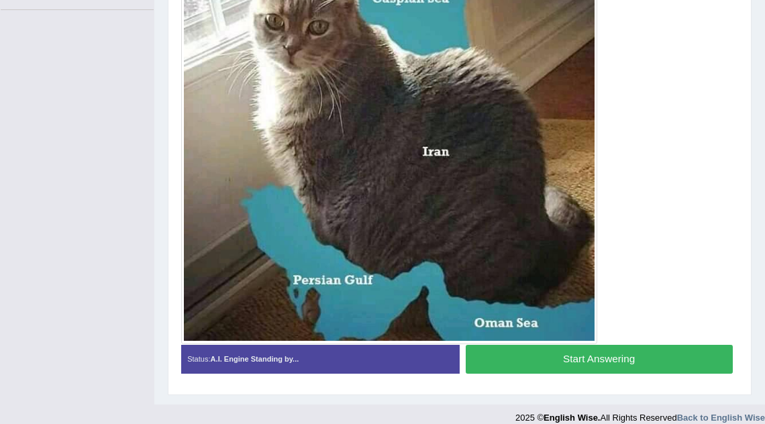
scroll to position [346, 0]
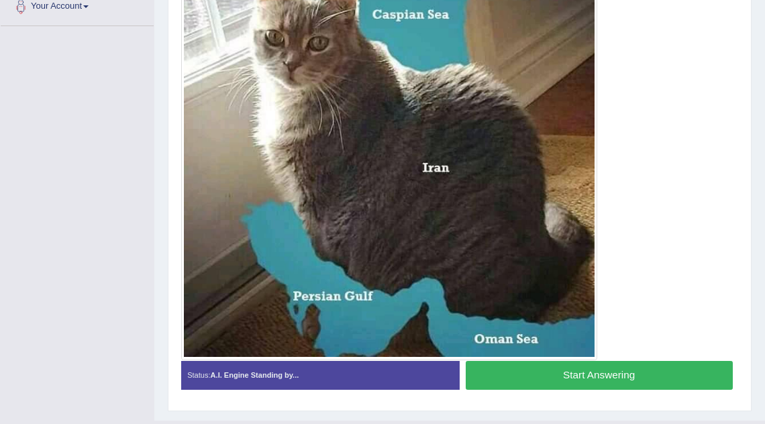
click at [583, 376] on button "Start Answering" at bounding box center [598, 375] width 267 height 29
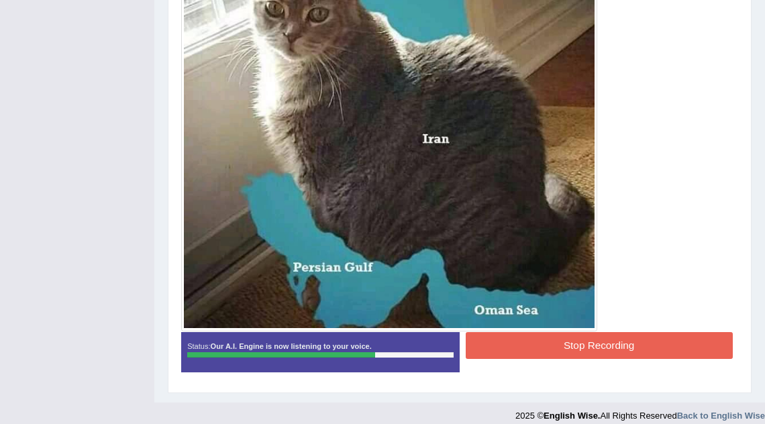
scroll to position [377, 0]
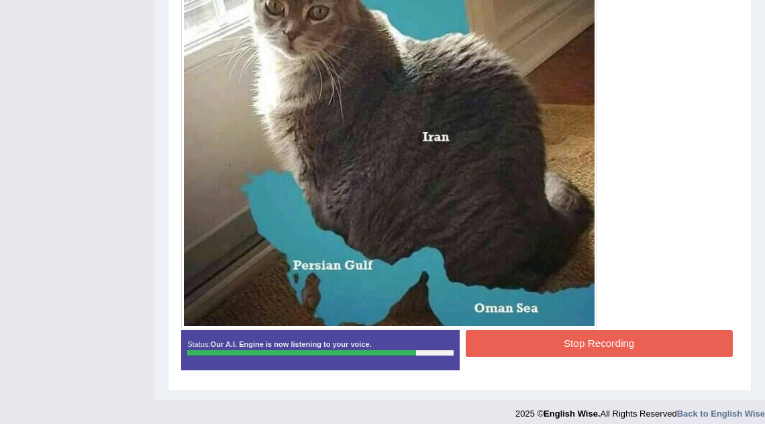
click at [549, 343] on button "Stop Recording" at bounding box center [598, 343] width 267 height 26
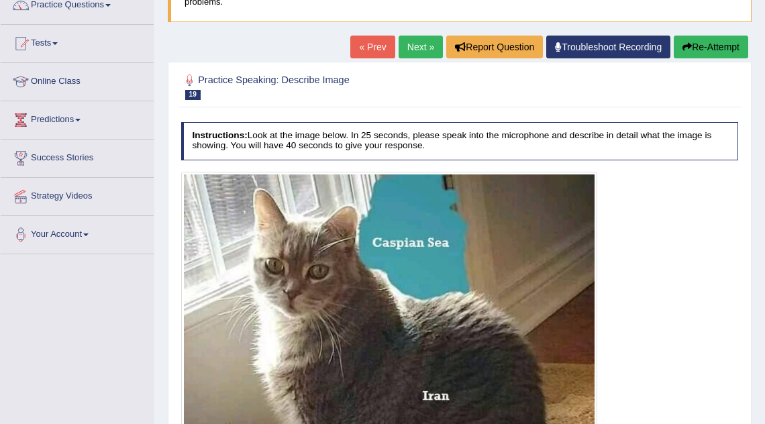
scroll to position [103, 0]
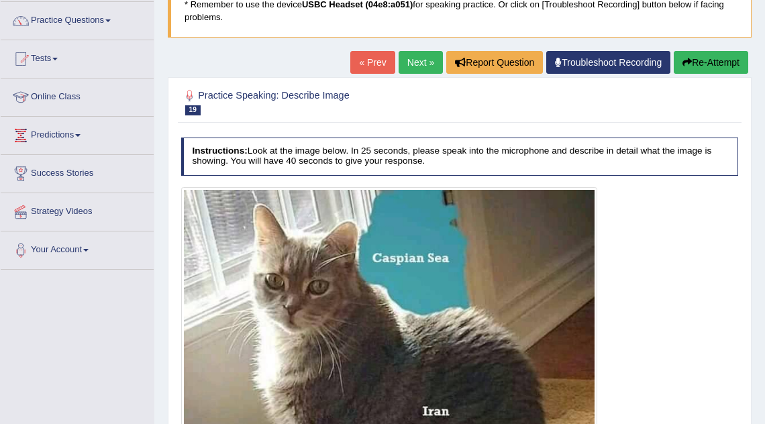
click at [408, 64] on link "Next »" at bounding box center [420, 62] width 44 height 23
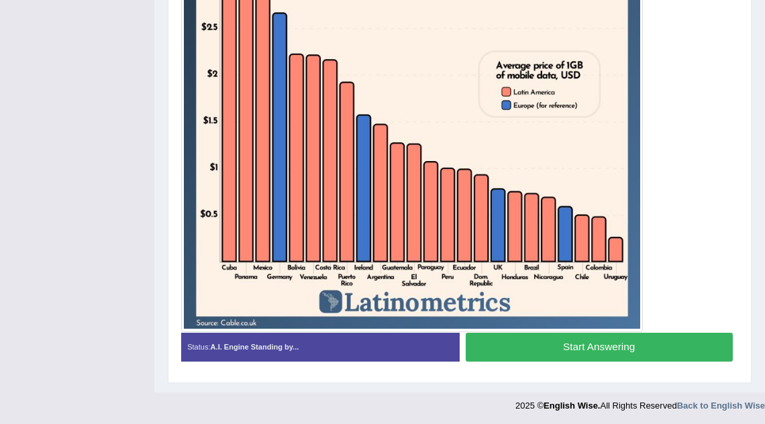
scroll to position [420, 0]
click at [625, 343] on button "Start Answering" at bounding box center [598, 347] width 267 height 29
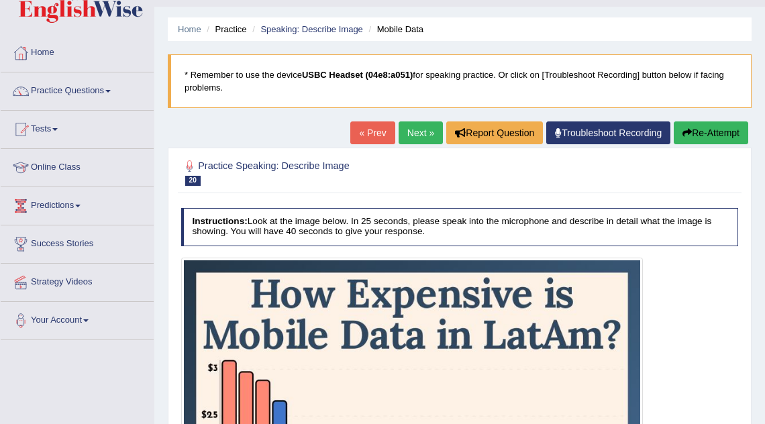
scroll to position [16, 0]
